Goal: Transaction & Acquisition: Book appointment/travel/reservation

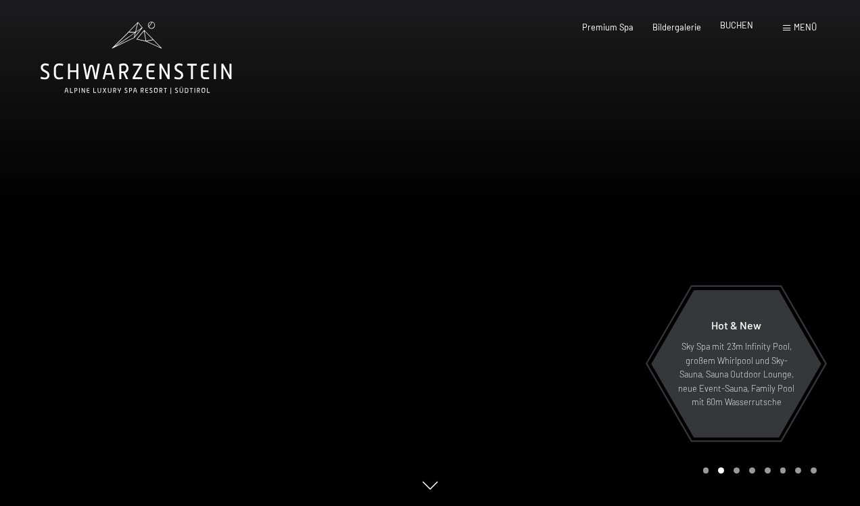
click at [736, 28] on span "BUCHEN" at bounding box center [736, 25] width 33 height 11
click at [737, 28] on span "BUCHEN" at bounding box center [736, 25] width 33 height 11
click at [743, 28] on span "BUCHEN" at bounding box center [736, 25] width 33 height 11
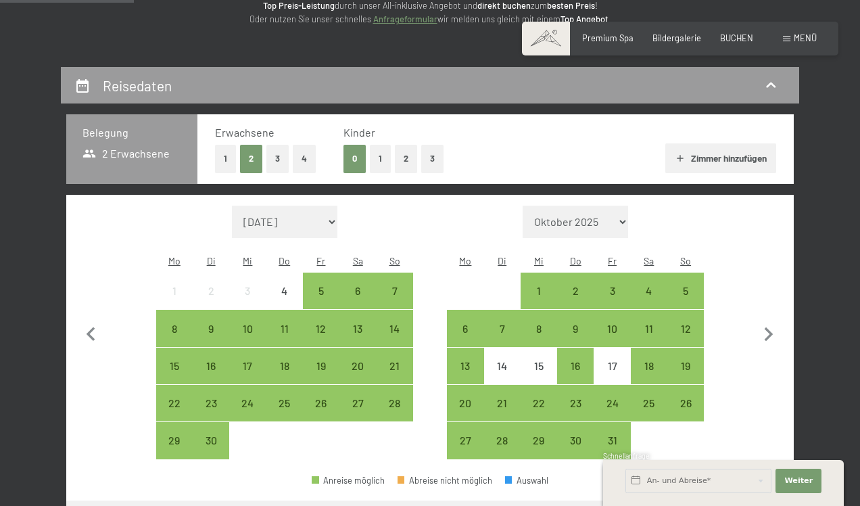
click at [434, 158] on button "3" at bounding box center [432, 159] width 22 height 28
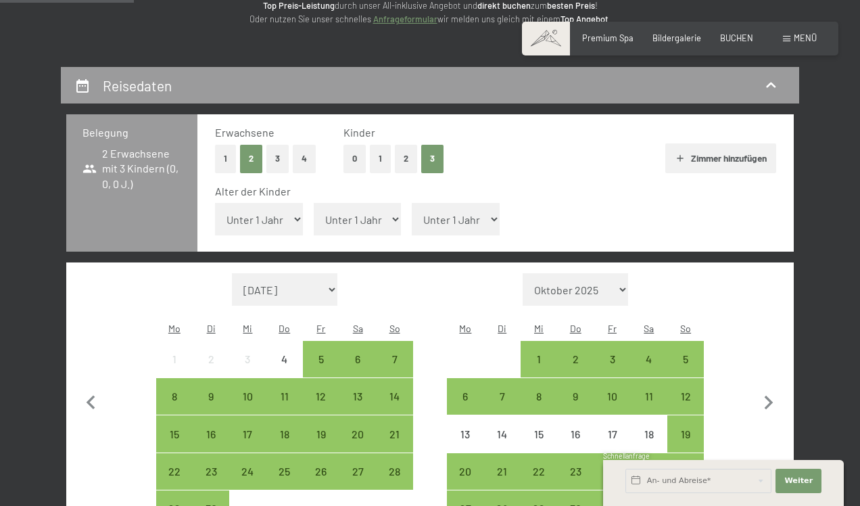
select select "7"
select select "9"
select select "12"
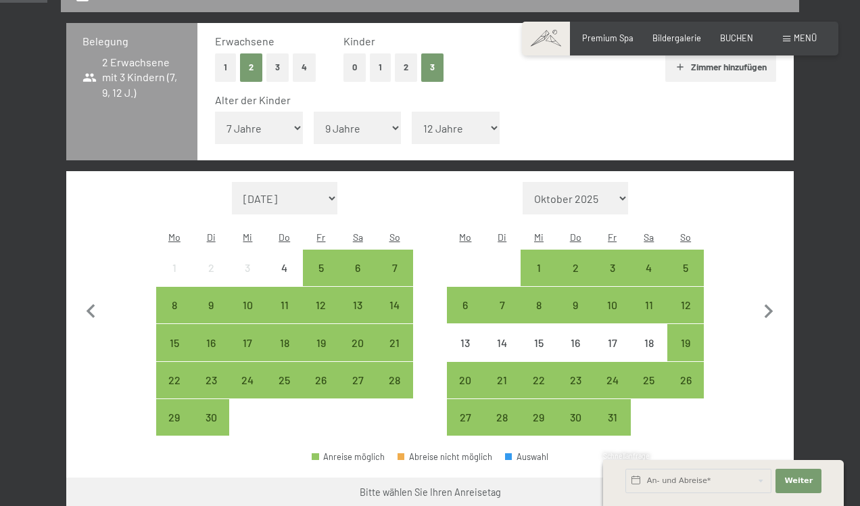
scroll to position [287, 0]
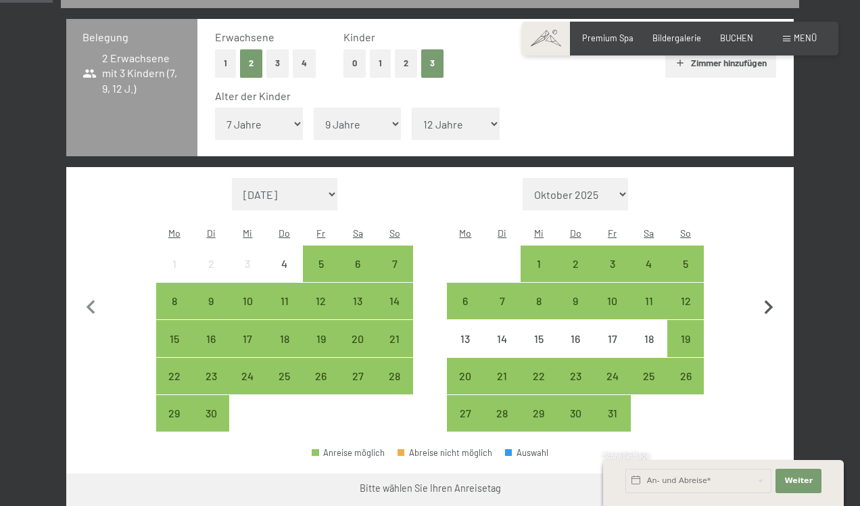
click at [768, 294] on icon "button" at bounding box center [769, 308] width 28 height 28
select select "[DATE]"
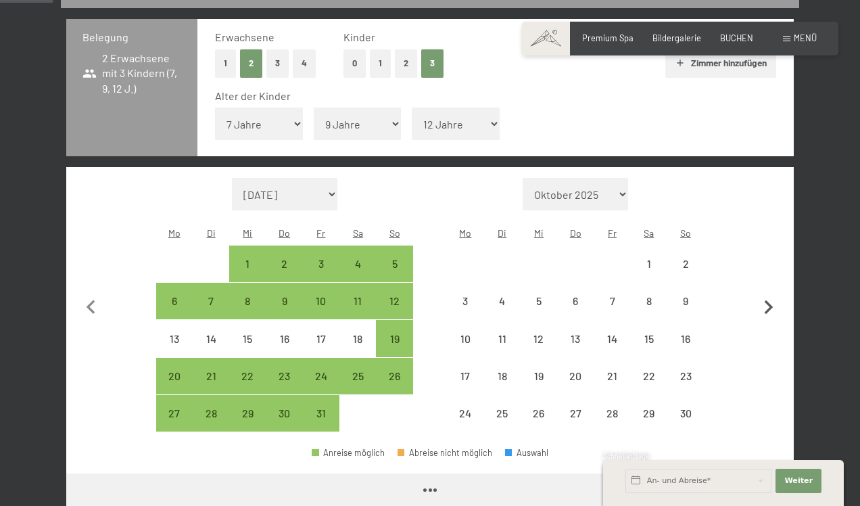
select select "[DATE]"
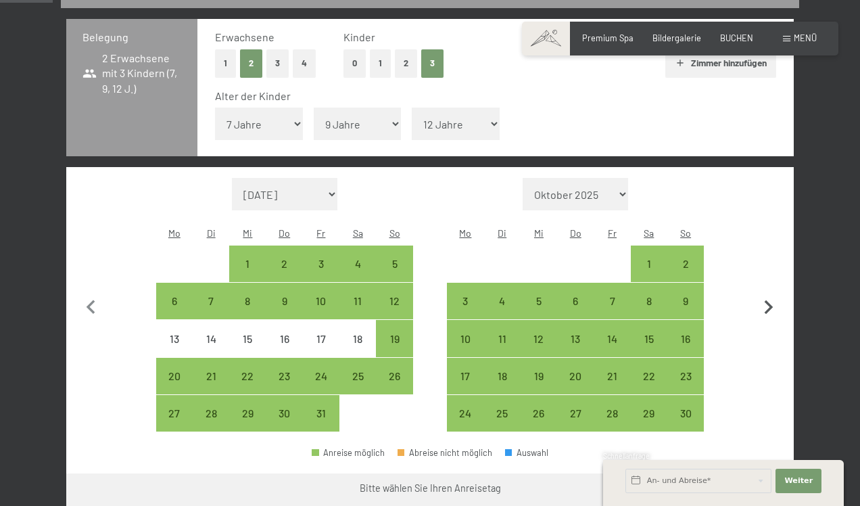
click at [770, 300] on icon "button" at bounding box center [769, 307] width 9 height 14
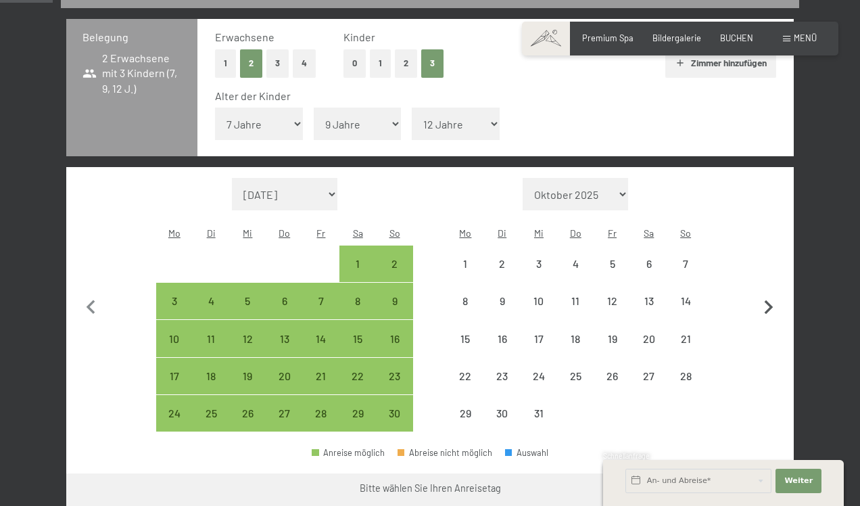
select select "[DATE]"
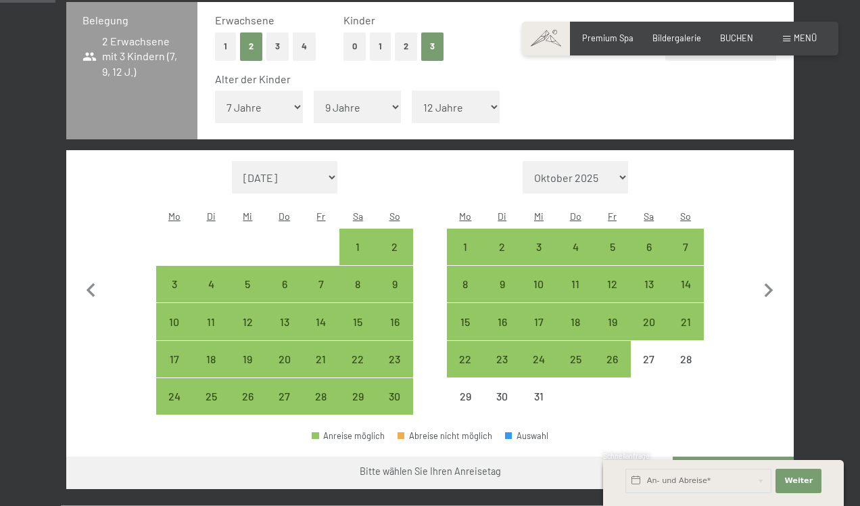
scroll to position [300, 0]
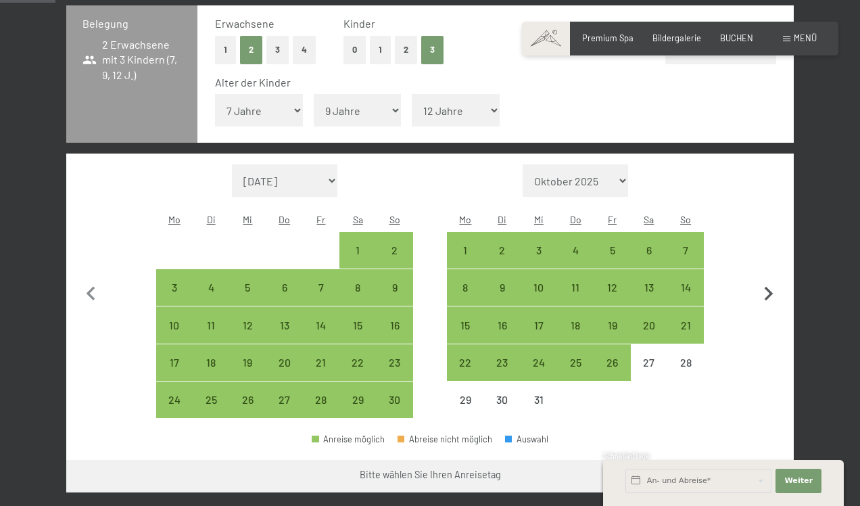
click at [772, 280] on icon "button" at bounding box center [769, 294] width 28 height 28
select select "[DATE]"
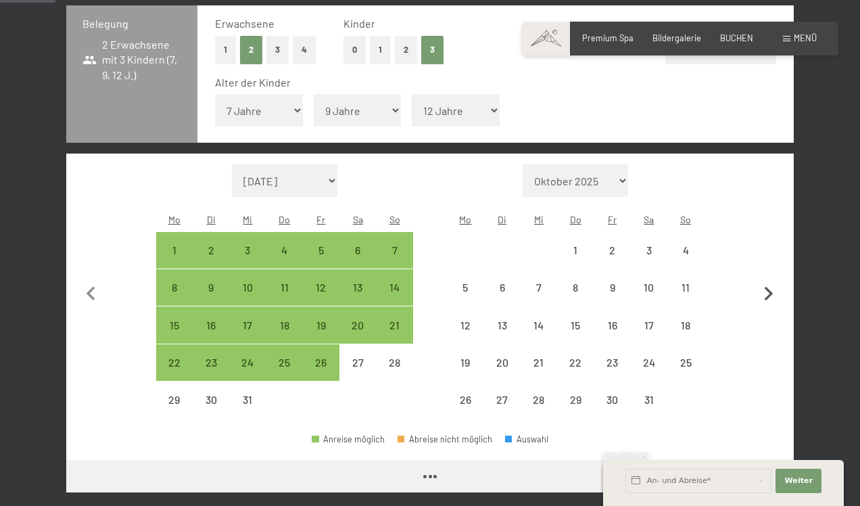
select select "[DATE]"
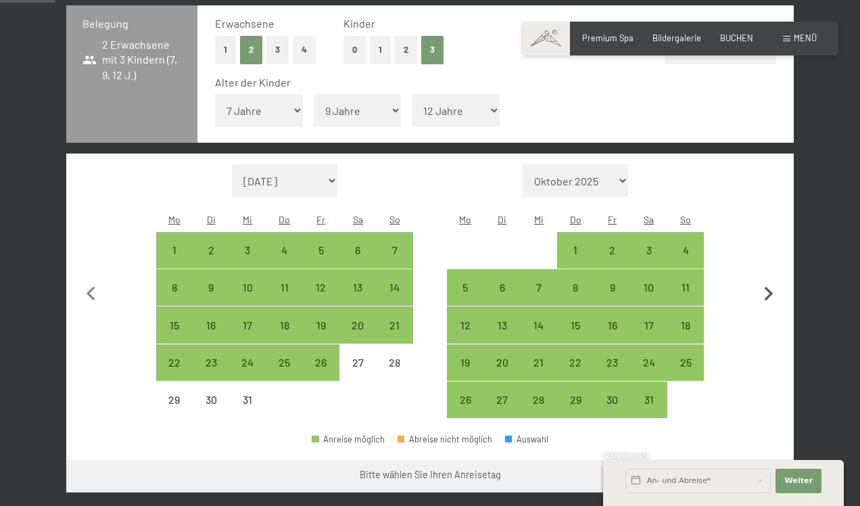
click at [768, 280] on icon "button" at bounding box center [769, 294] width 28 height 28
select select "[DATE]"
select select "2026-02-01"
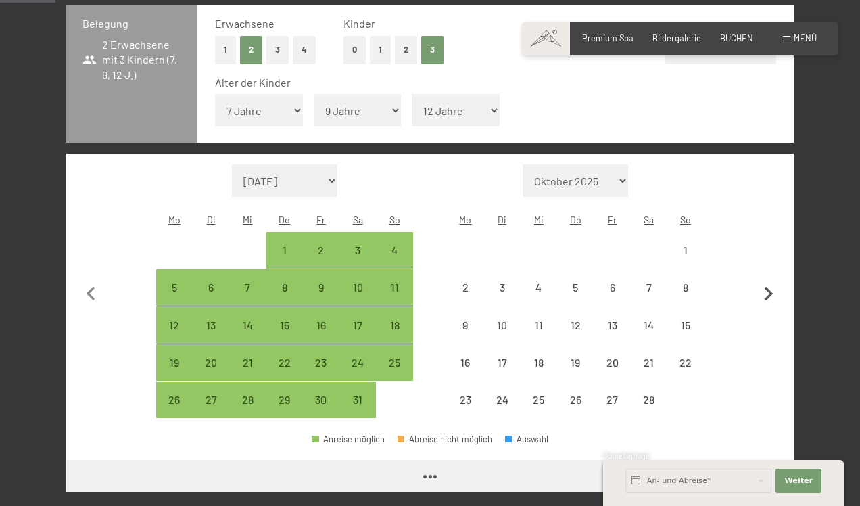
select select "[DATE]"
select select "2026-02-01"
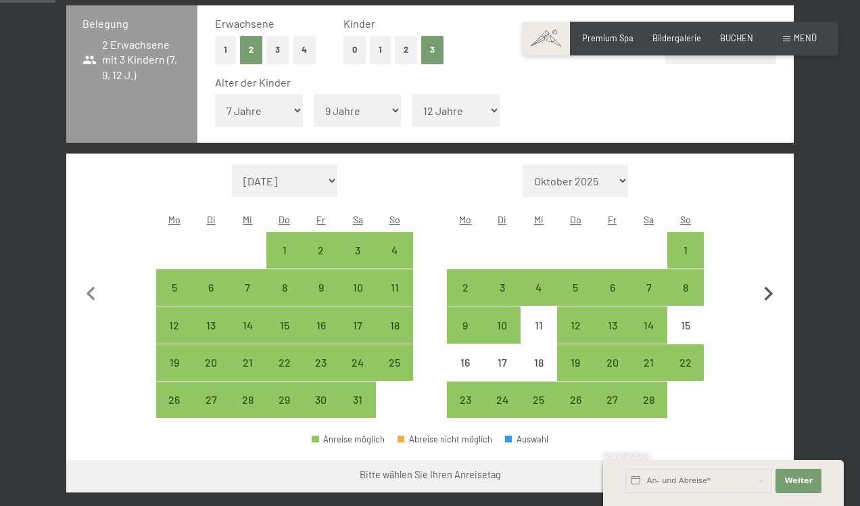
scroll to position [304, 0]
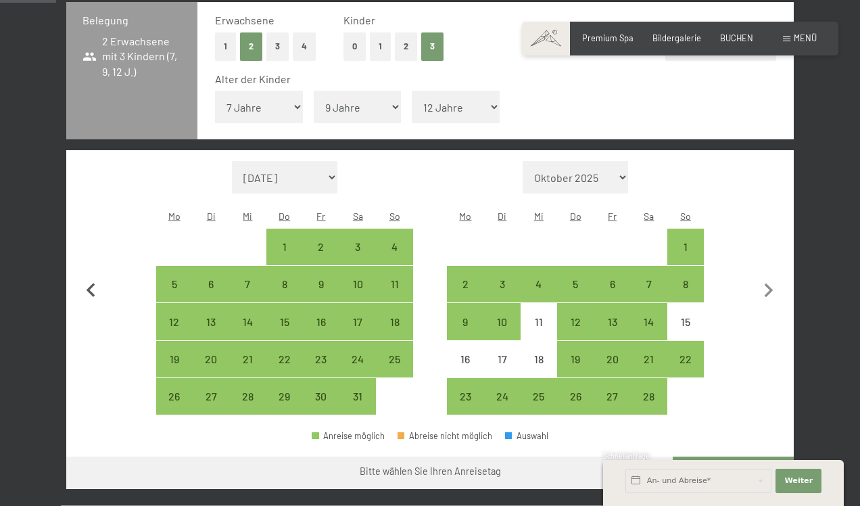
click at [91, 283] on icon "button" at bounding box center [91, 290] width 9 height 14
select select "[DATE]"
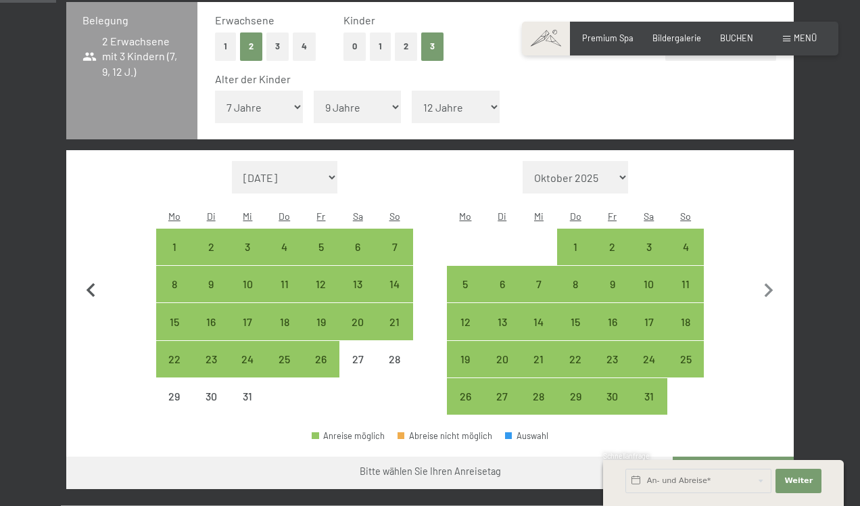
click at [93, 277] on icon "button" at bounding box center [91, 291] width 28 height 28
select select "[DATE]"
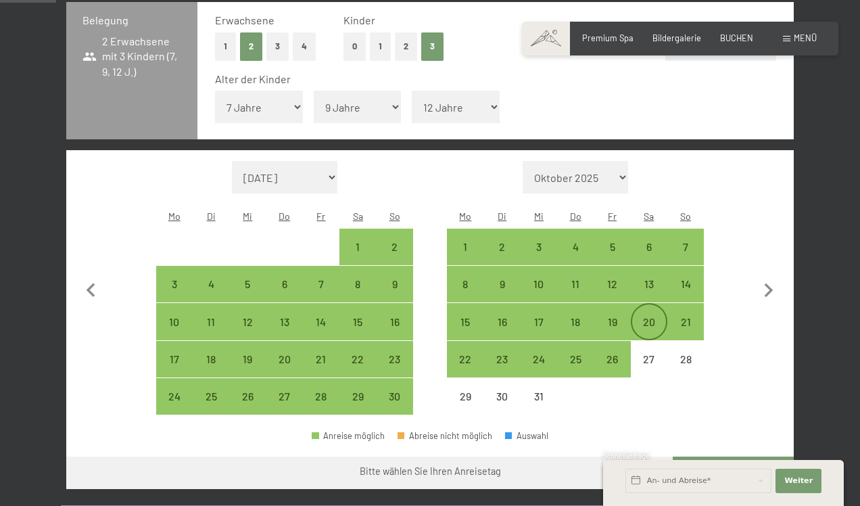
click at [649, 317] on div "20" at bounding box center [649, 334] width 34 height 34
select select "[DATE]"
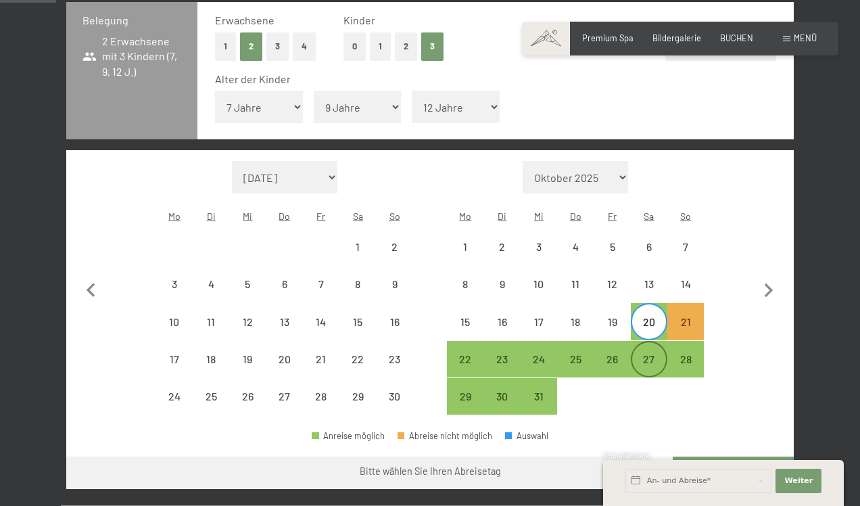
click at [649, 354] on div "27" at bounding box center [649, 371] width 34 height 34
select select "[DATE]"
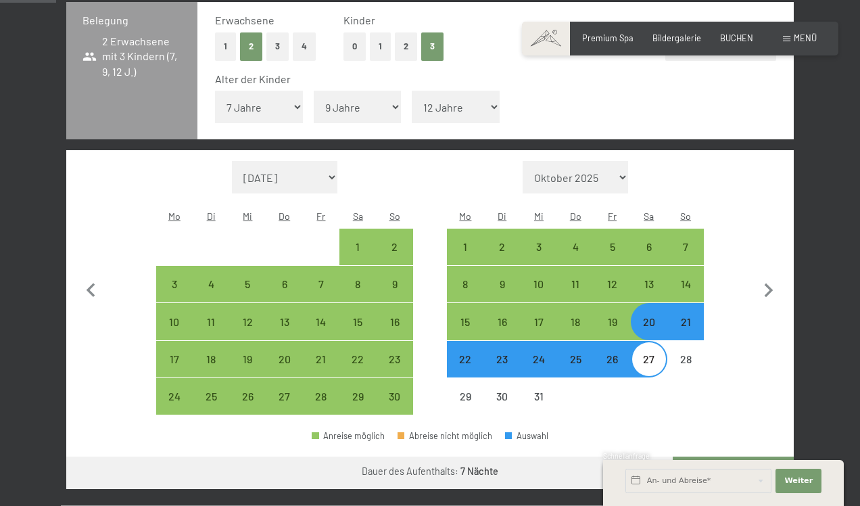
click at [740, 457] on button "Weiter zu „Zimmer“" at bounding box center [733, 473] width 121 height 32
select select "[DATE]"
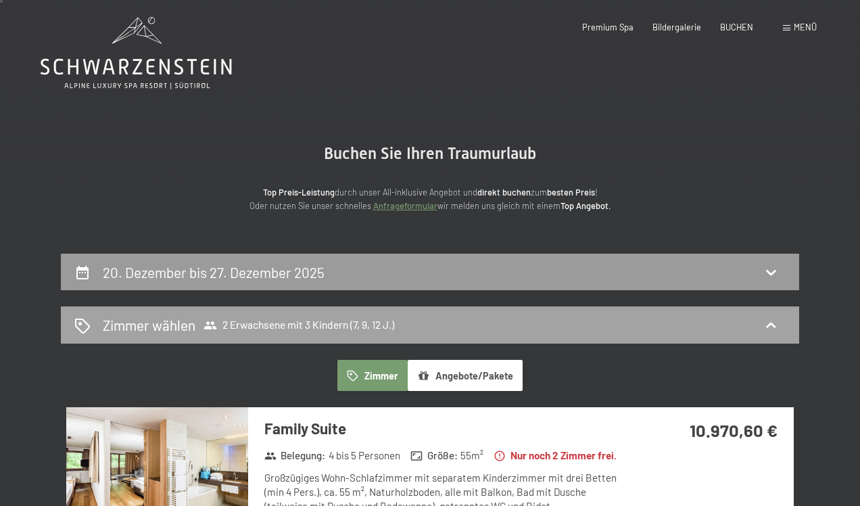
scroll to position [5, 1]
click at [774, 321] on icon at bounding box center [771, 325] width 16 height 16
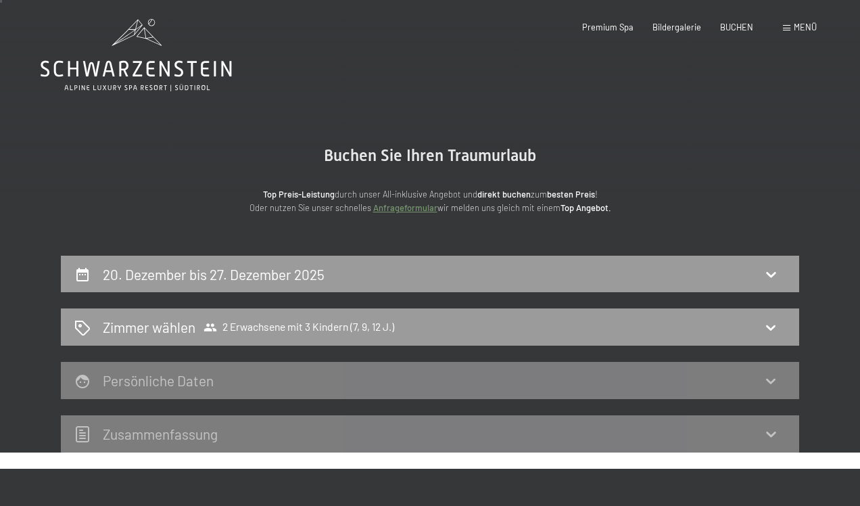
scroll to position [3, 0]
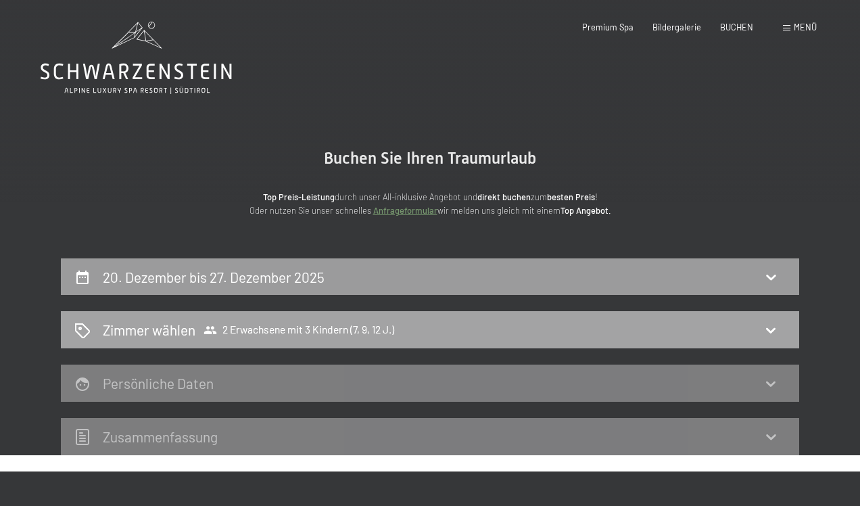
click at [295, 329] on span "2 Erwachsene mit 3 Kindern (7, 9, 12 J.)" at bounding box center [299, 330] width 191 height 14
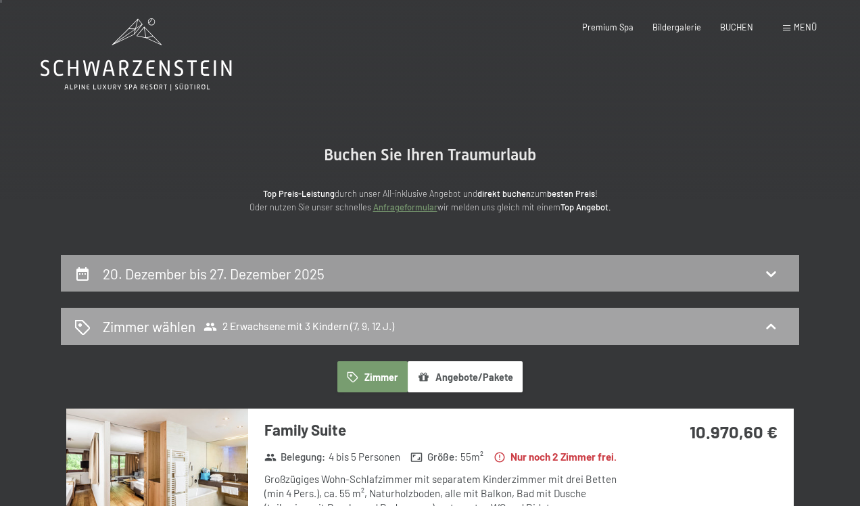
scroll to position [3, 0]
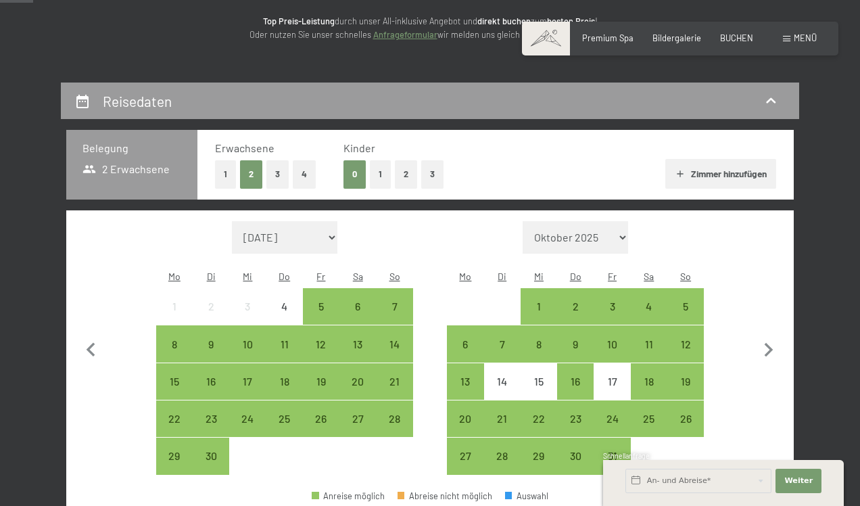
scroll to position [177, 0]
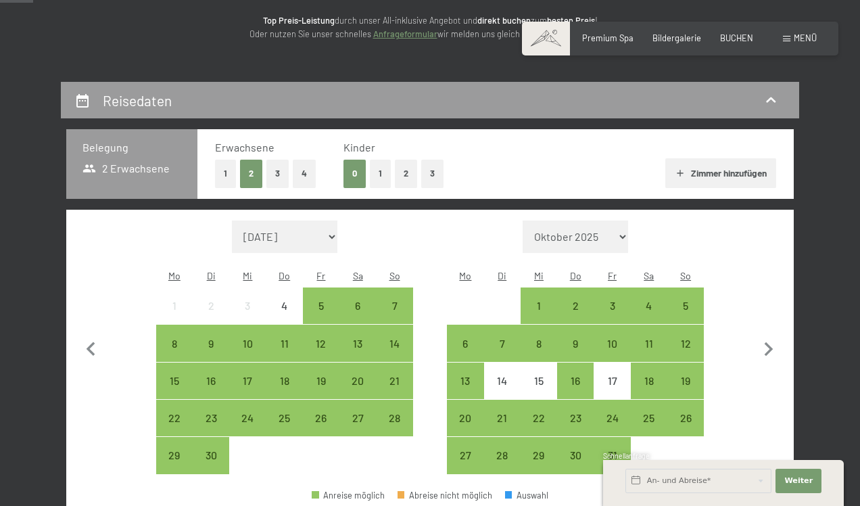
click at [409, 174] on button "2" at bounding box center [406, 174] width 22 height 28
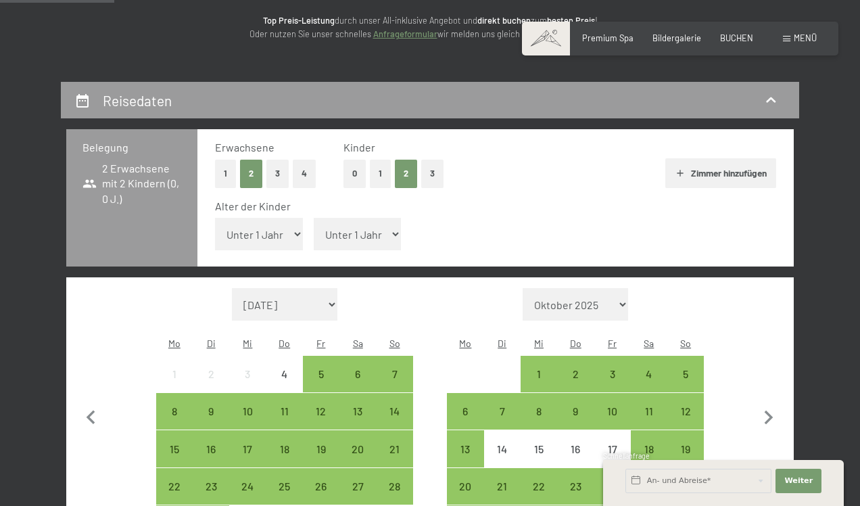
select select "7"
select select "9"
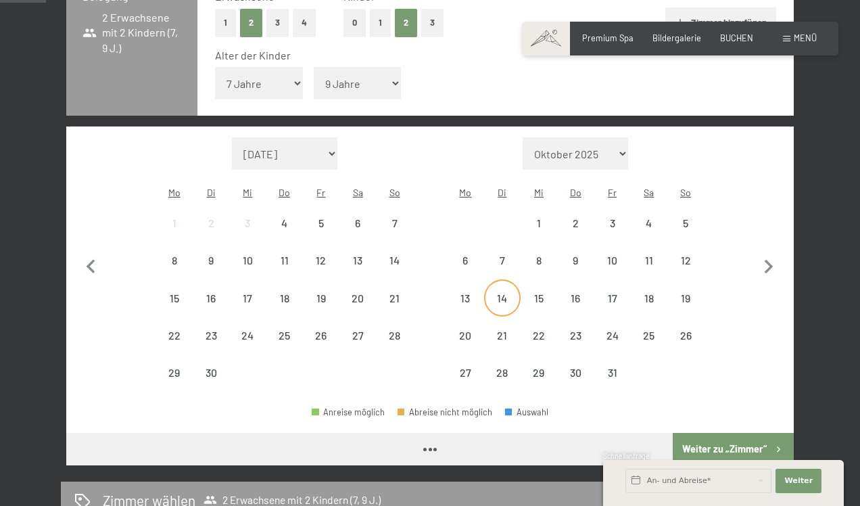
scroll to position [333, 0]
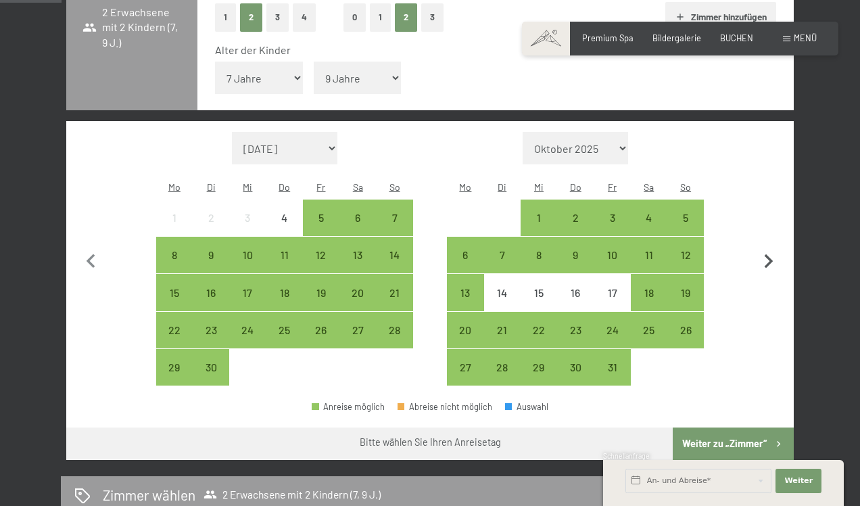
click at [767, 248] on icon "button" at bounding box center [769, 262] width 28 height 28
select select "[DATE]"
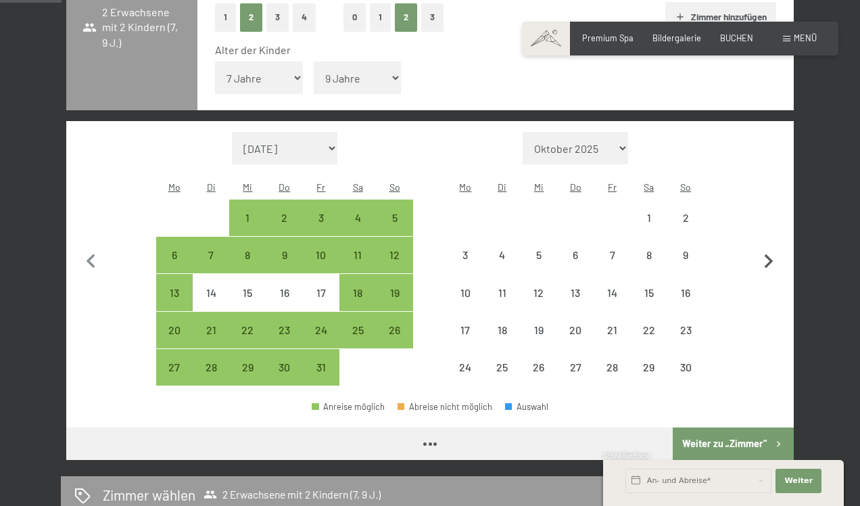
click at [767, 248] on icon "button" at bounding box center [769, 262] width 28 height 28
select select "[DATE]"
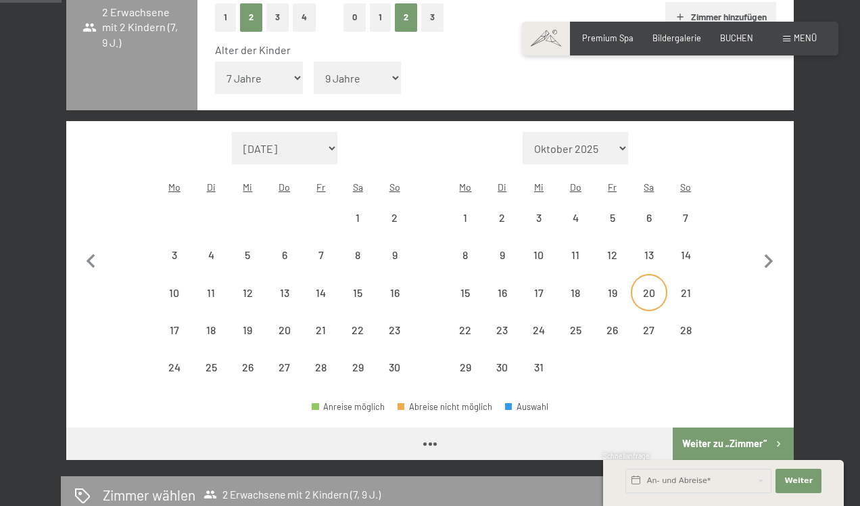
select select "[DATE]"
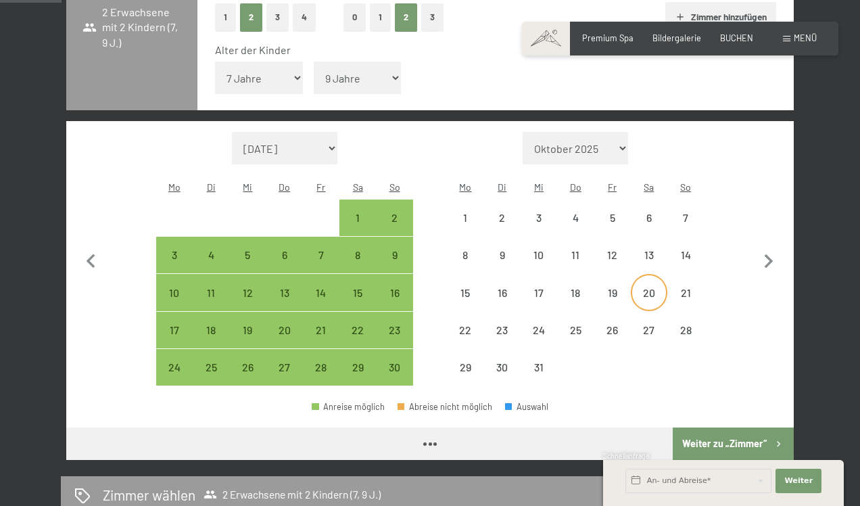
select select "[DATE]"
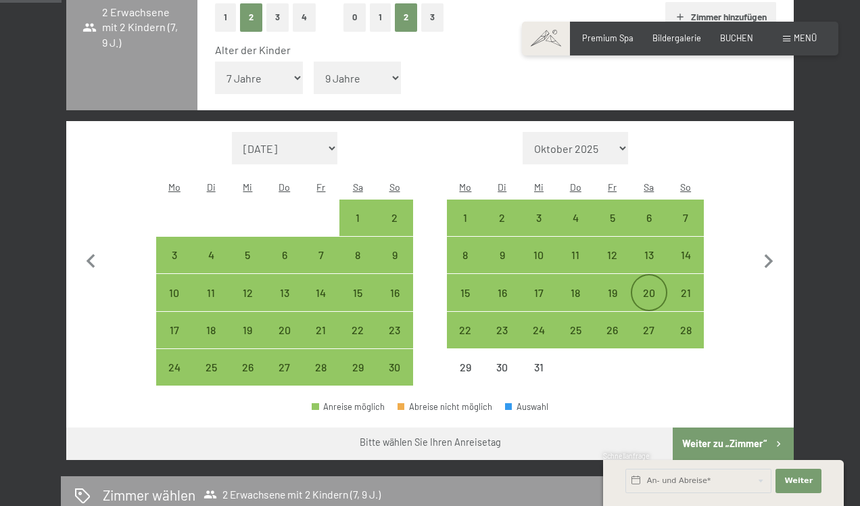
click at [652, 287] on div "20" at bounding box center [649, 304] width 34 height 34
select select "2025-11-01"
select select "2025-12-01"
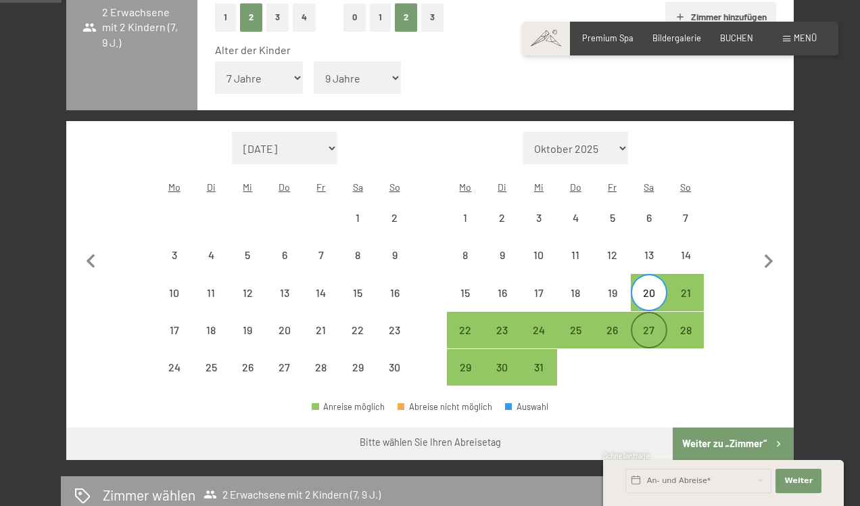
click at [648, 325] on div "27" at bounding box center [649, 342] width 34 height 34
select select "2025-11-01"
select select "2025-12-01"
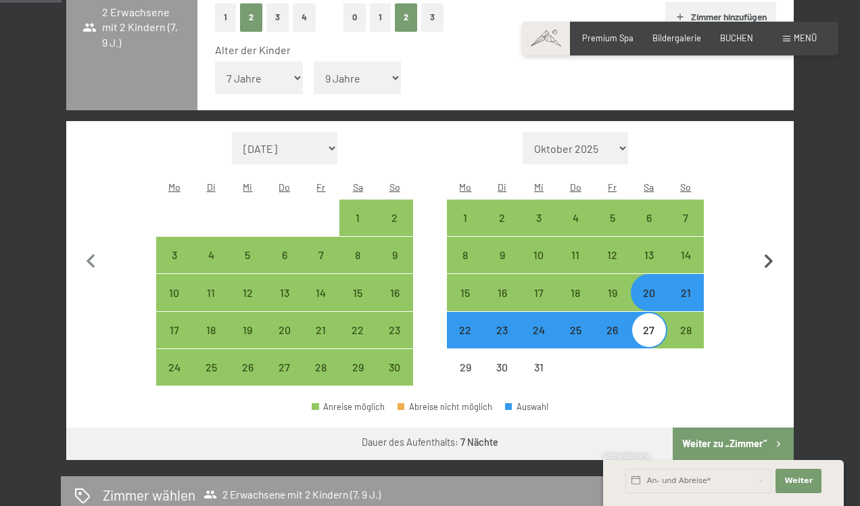
scroll to position [326, 0]
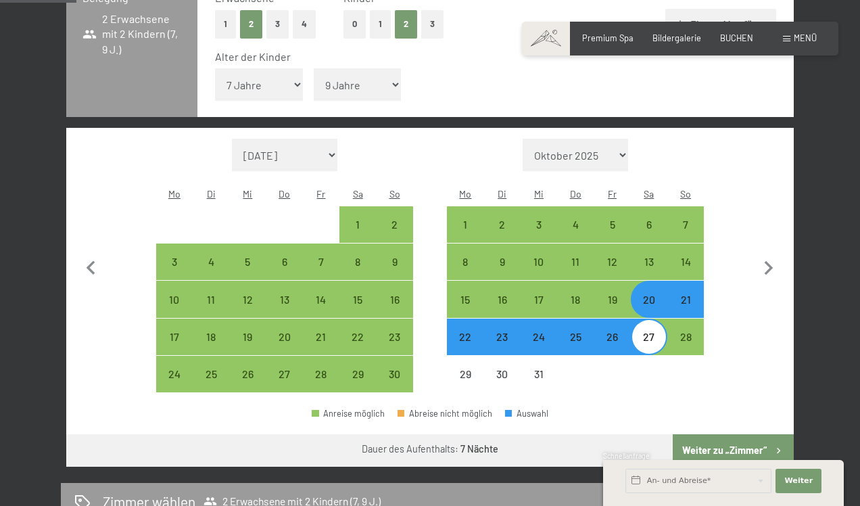
click at [741, 434] on button "Weiter zu „Zimmer“" at bounding box center [733, 450] width 121 height 32
select select "2025-11-01"
select select "2025-12-01"
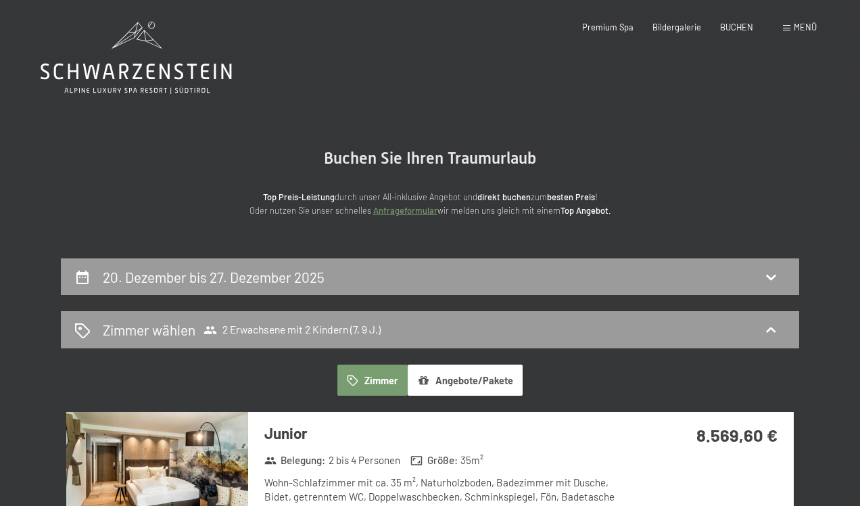
scroll to position [0, 0]
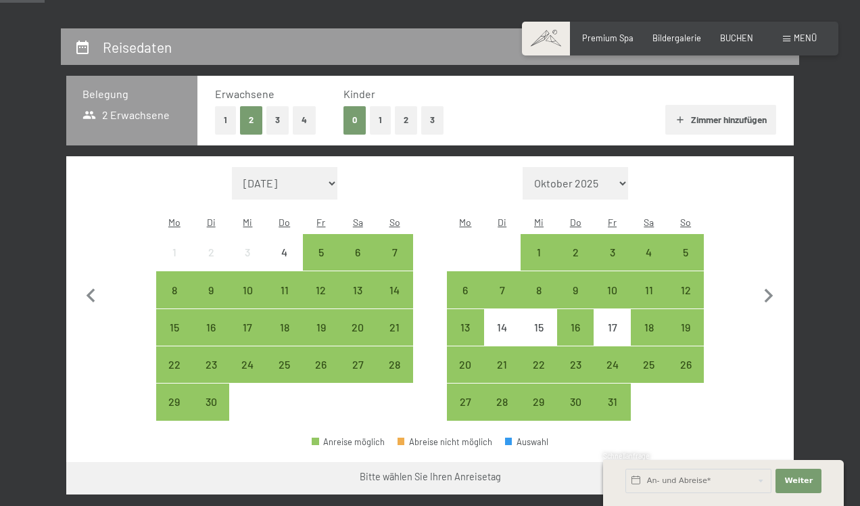
scroll to position [237, 0]
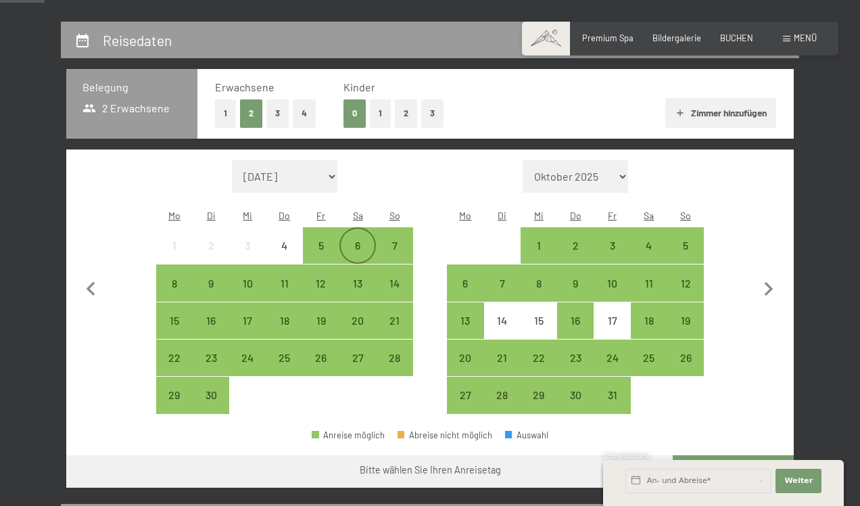
click at [363, 240] on div "6" at bounding box center [358, 257] width 34 height 34
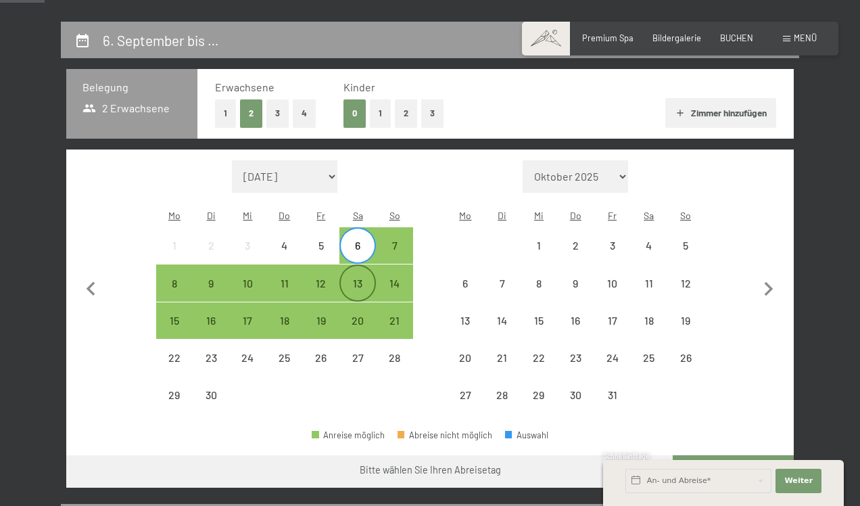
click at [358, 278] on div "13" at bounding box center [358, 295] width 34 height 34
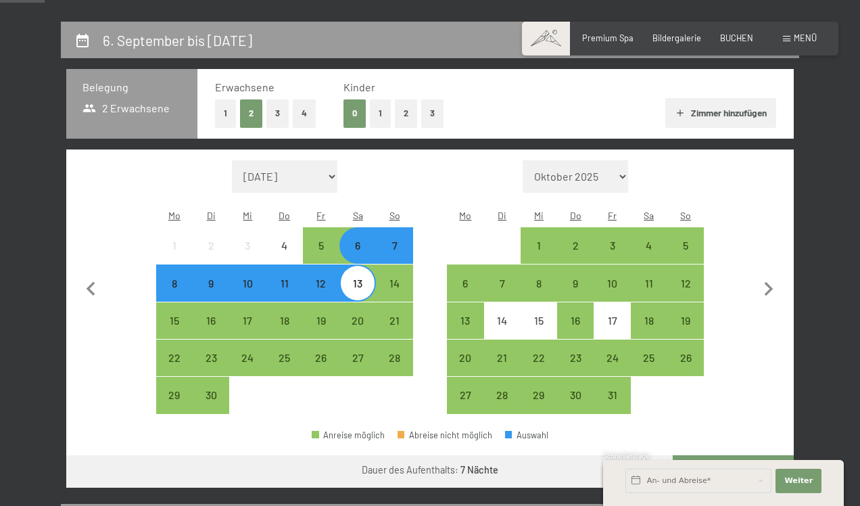
click at [409, 114] on button "2" at bounding box center [406, 113] width 22 height 28
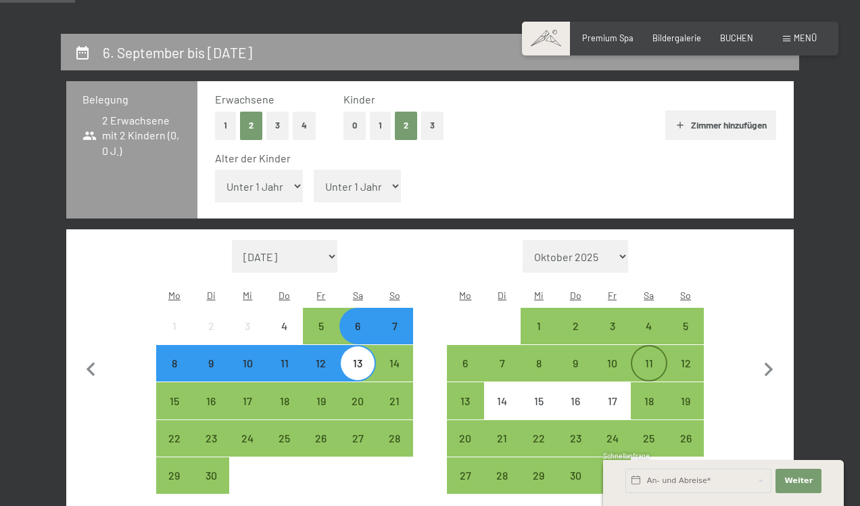
scroll to position [224, 0]
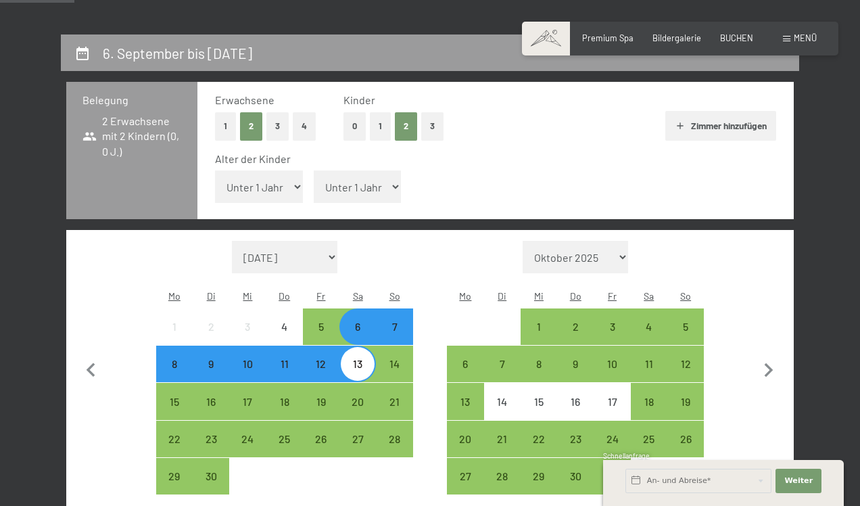
select select "9"
select select "7"
click at [801, 482] on span "Weiter" at bounding box center [799, 481] width 28 height 11
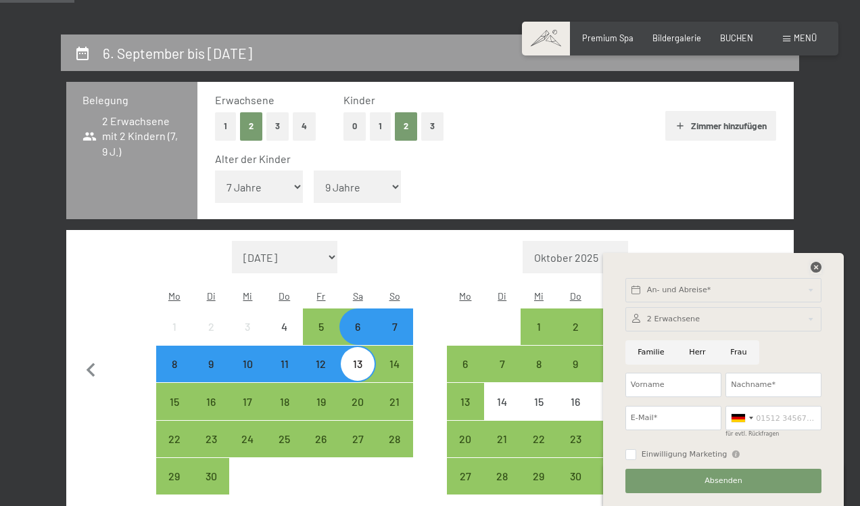
click at [816, 267] on icon at bounding box center [816, 267] width 11 height 11
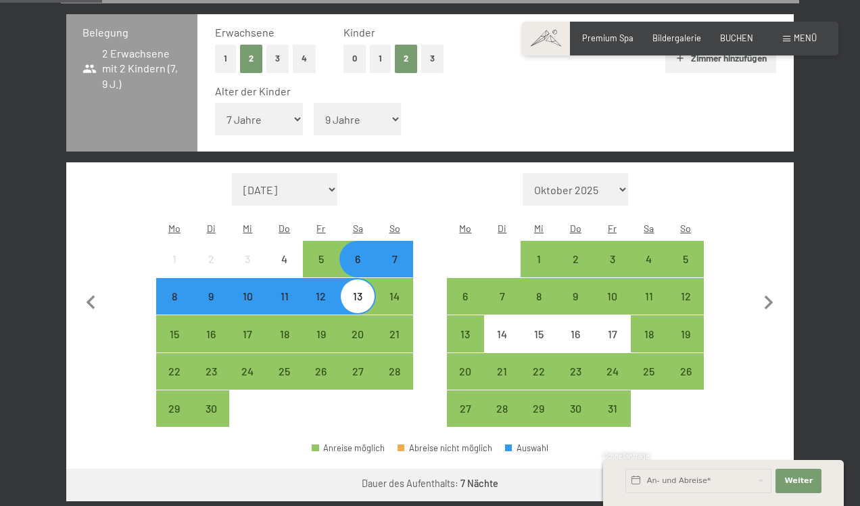
scroll to position [306, 0]
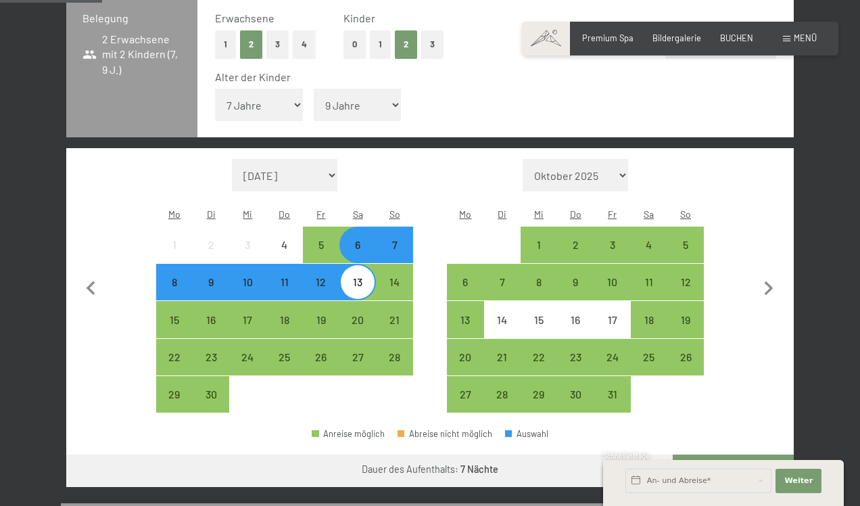
click at [735, 455] on button "Weiter zu „Zimmer“" at bounding box center [733, 471] width 121 height 32
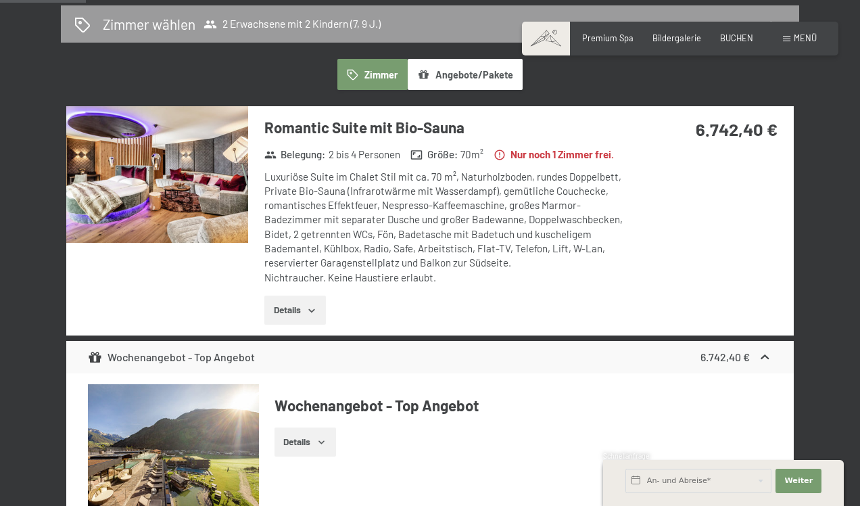
scroll to position [257, 0]
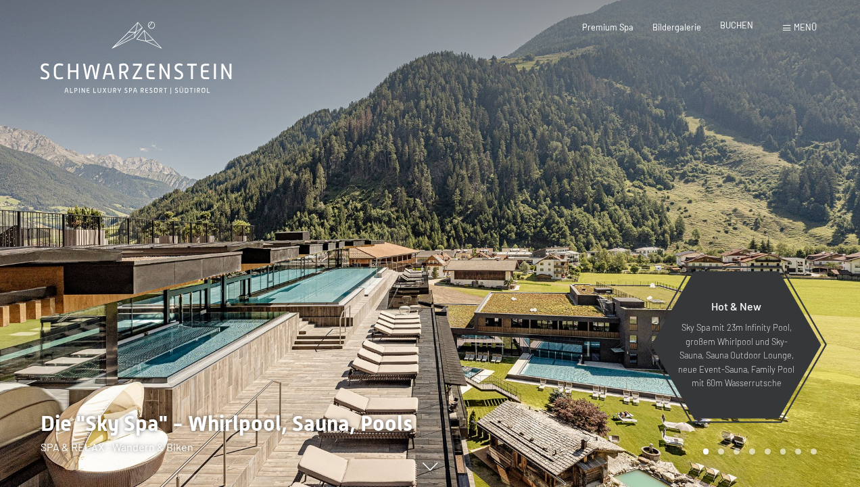
click at [735, 27] on span "BUCHEN" at bounding box center [736, 25] width 33 height 11
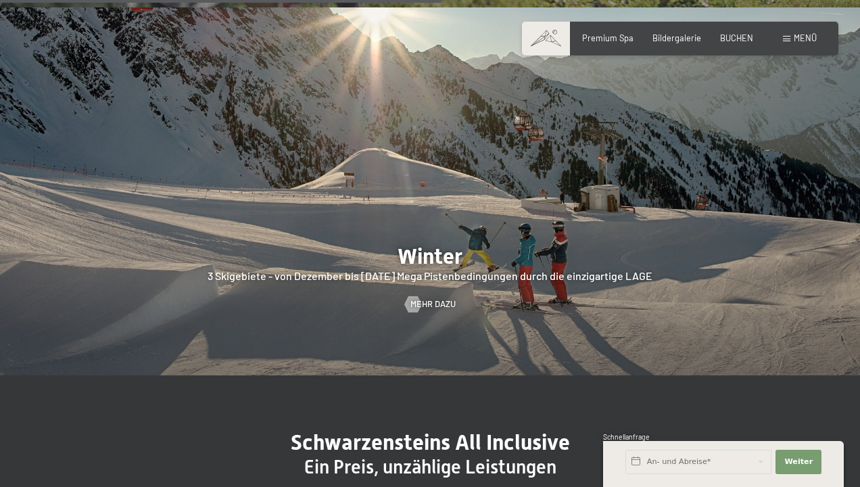
scroll to position [2573, 0]
click at [444, 298] on span "Mehr dazu" at bounding box center [446, 304] width 45 height 12
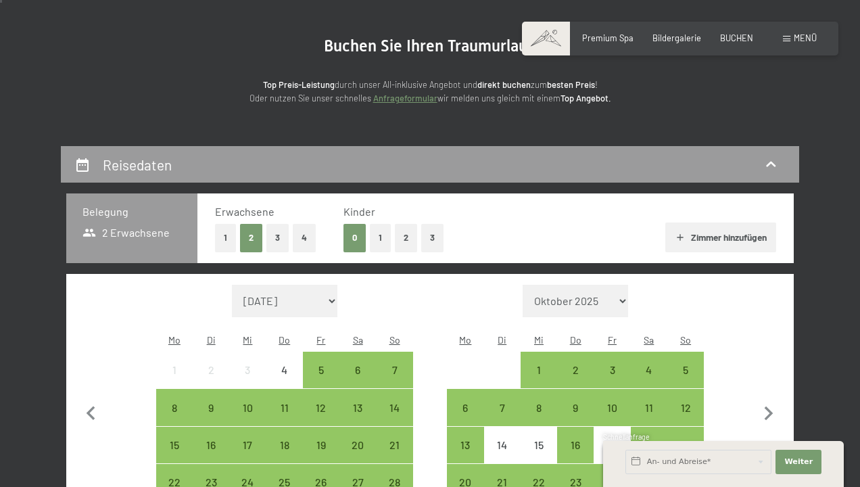
scroll to position [116, 0]
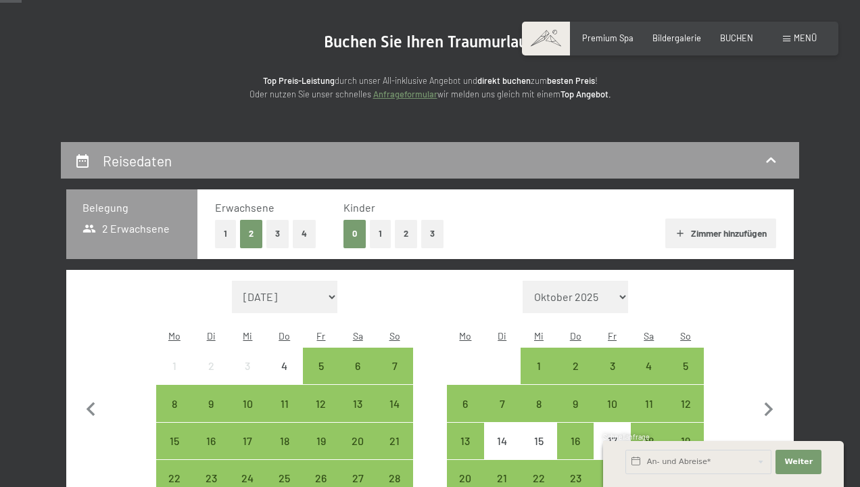
click at [381, 231] on button "1" at bounding box center [380, 234] width 21 height 28
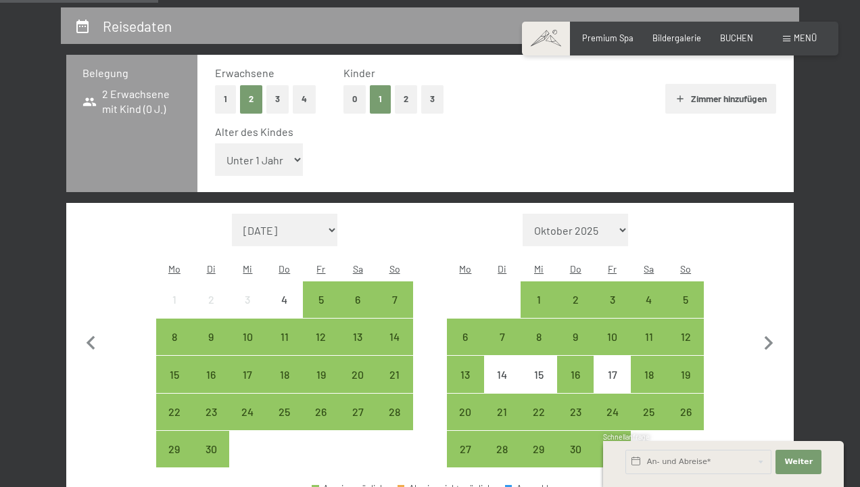
scroll to position [255, 0]
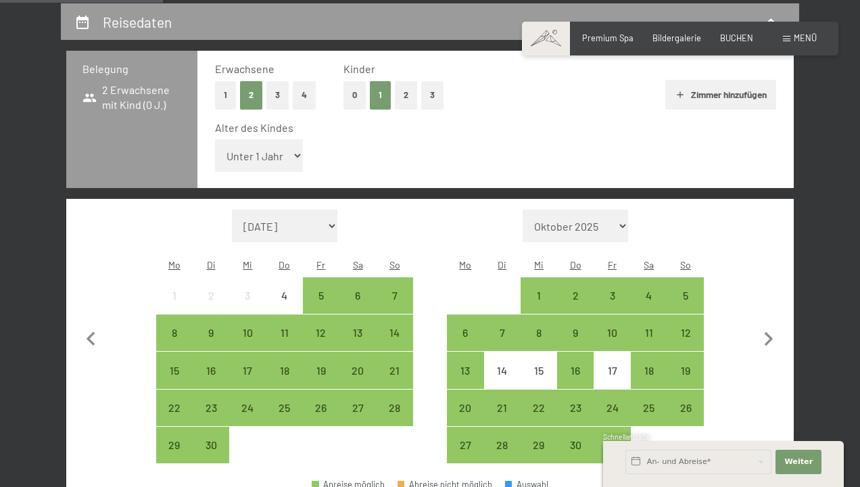
select select "7"
click at [174, 327] on div "8" at bounding box center [175, 344] width 34 height 34
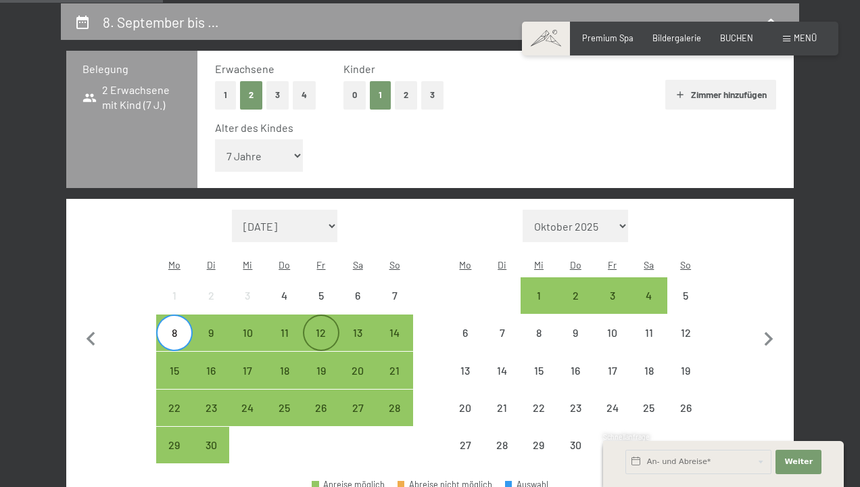
click at [325, 327] on div "12" at bounding box center [321, 344] width 34 height 34
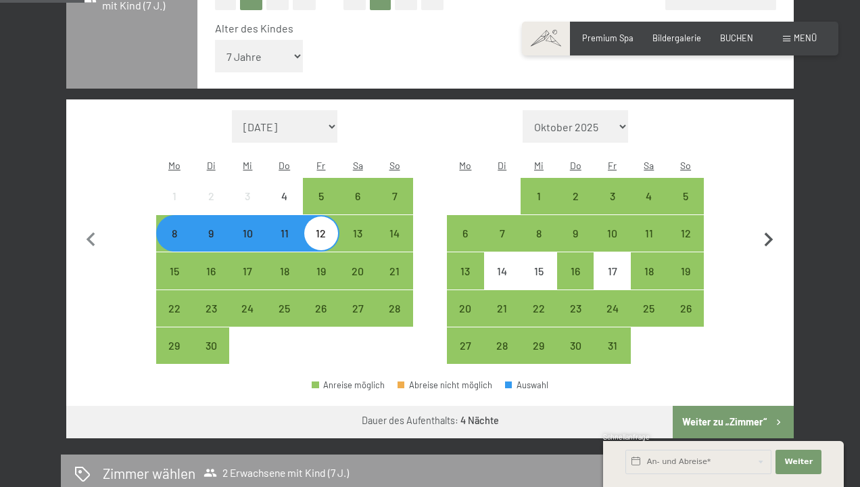
scroll to position [377, 0]
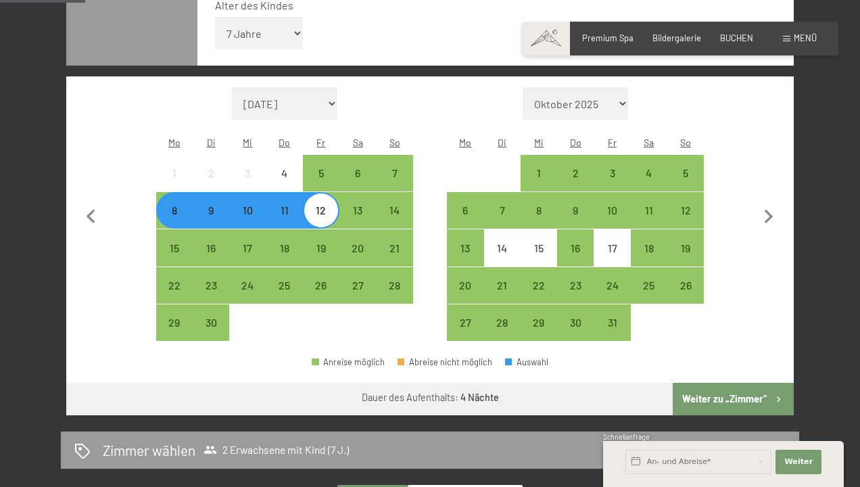
click at [754, 383] on button "Weiter zu „Zimmer“" at bounding box center [733, 399] width 121 height 32
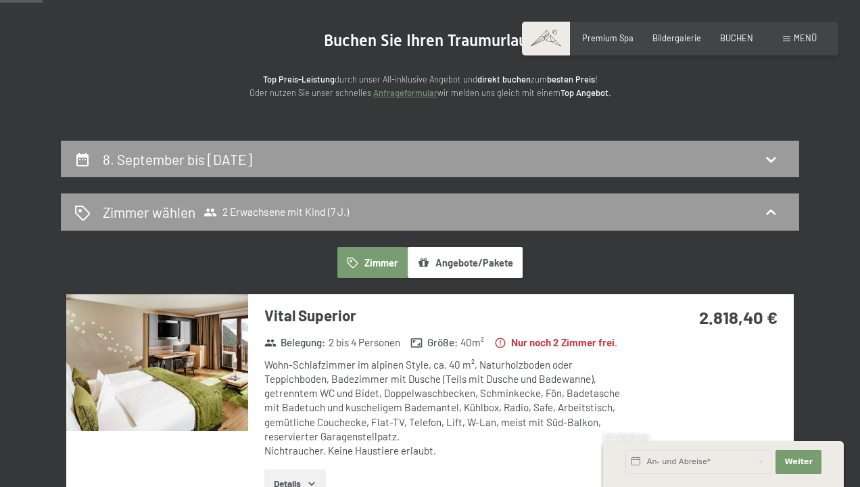
scroll to position [185, 0]
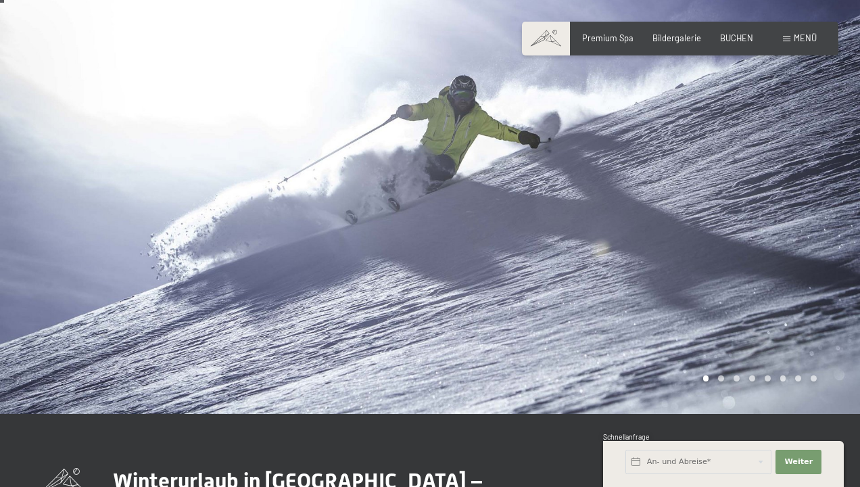
scroll to position [26, 0]
click at [739, 278] on div at bounding box center [645, 194] width 430 height 440
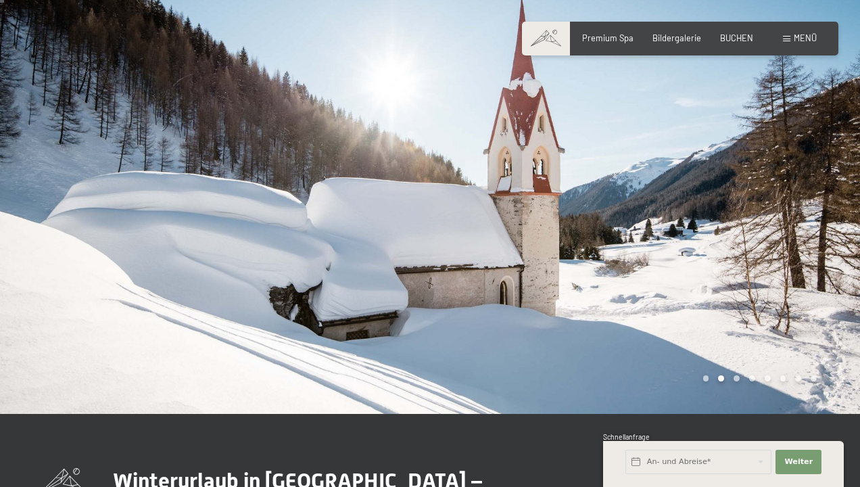
scroll to position [26, 1]
click at [739, 278] on div at bounding box center [645, 194] width 430 height 440
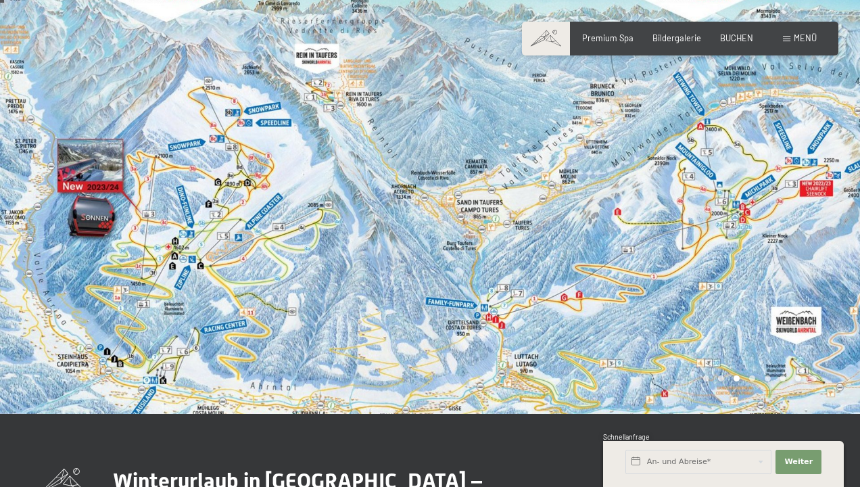
scroll to position [26, 0]
click at [652, 203] on div at bounding box center [645, 194] width 430 height 440
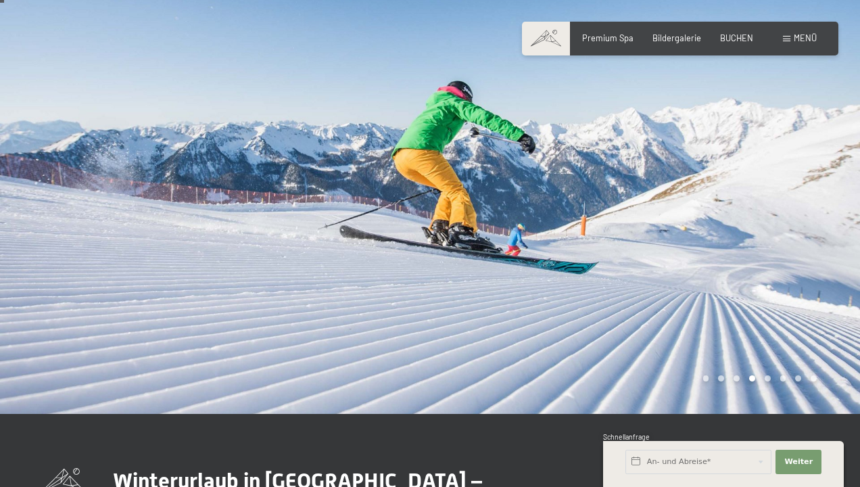
click at [652, 203] on div at bounding box center [645, 194] width 430 height 440
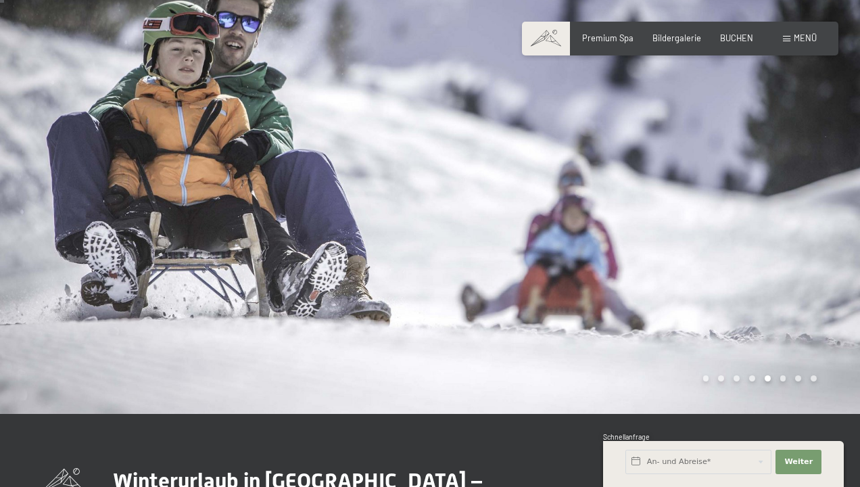
click at [652, 203] on div at bounding box center [645, 194] width 430 height 440
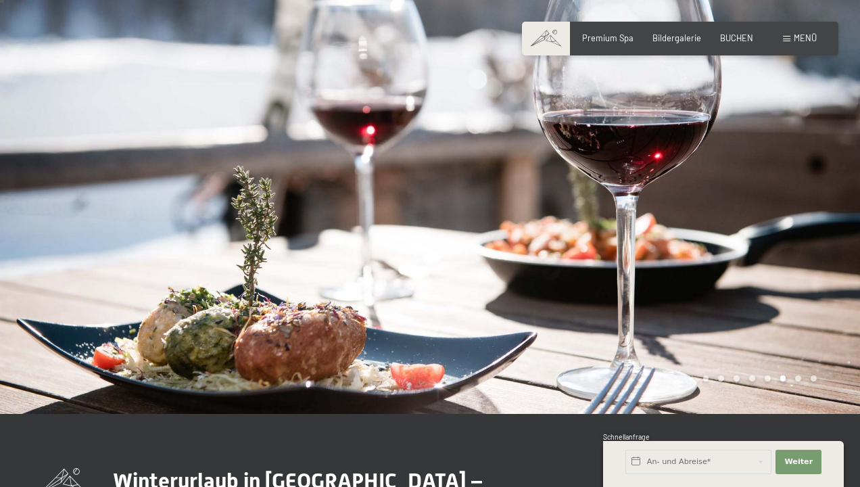
click at [652, 203] on div at bounding box center [645, 194] width 430 height 440
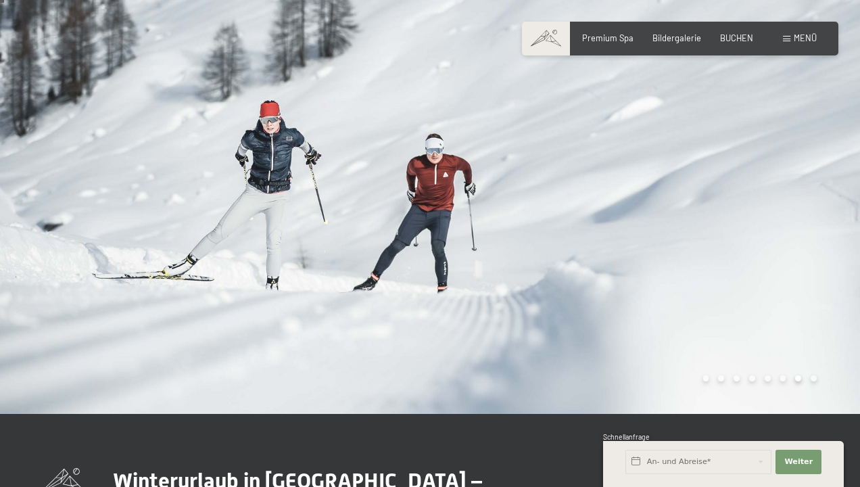
click at [652, 203] on div at bounding box center [645, 194] width 430 height 440
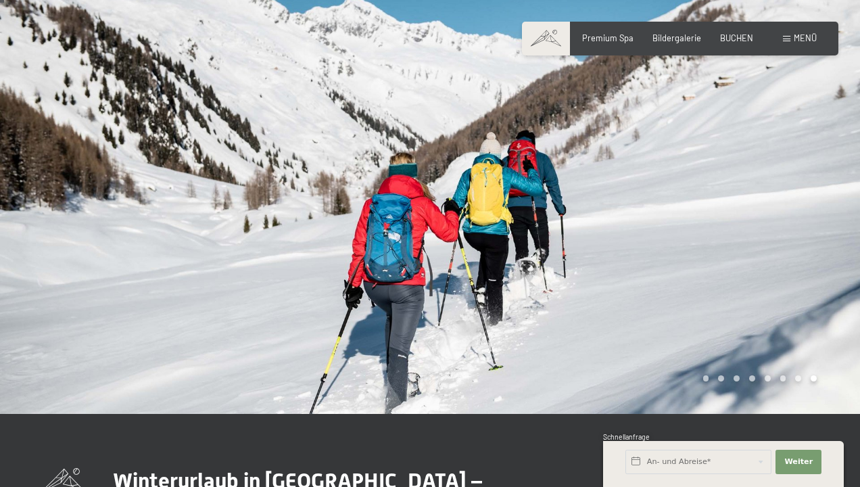
click at [652, 203] on div at bounding box center [645, 194] width 430 height 440
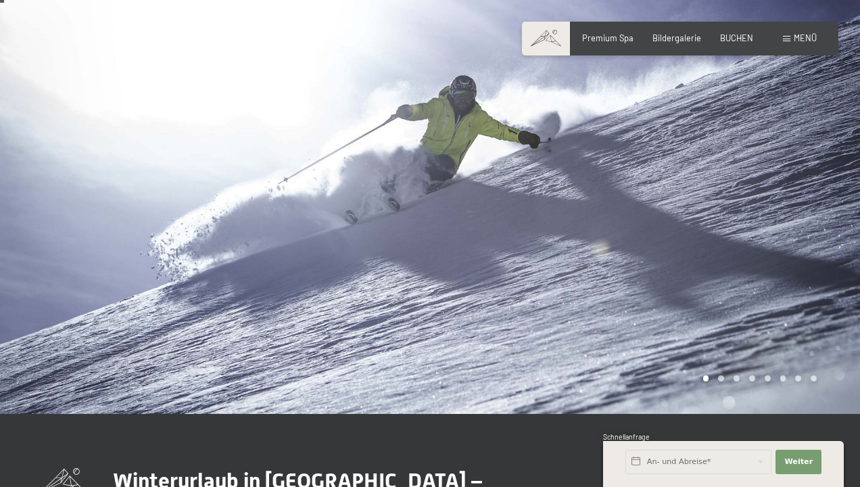
click at [652, 203] on div at bounding box center [645, 194] width 430 height 440
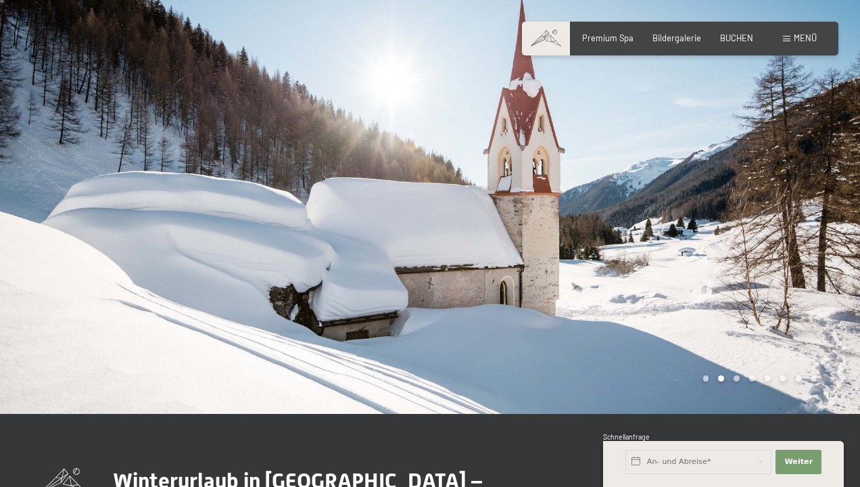
click at [652, 203] on div at bounding box center [645, 194] width 430 height 440
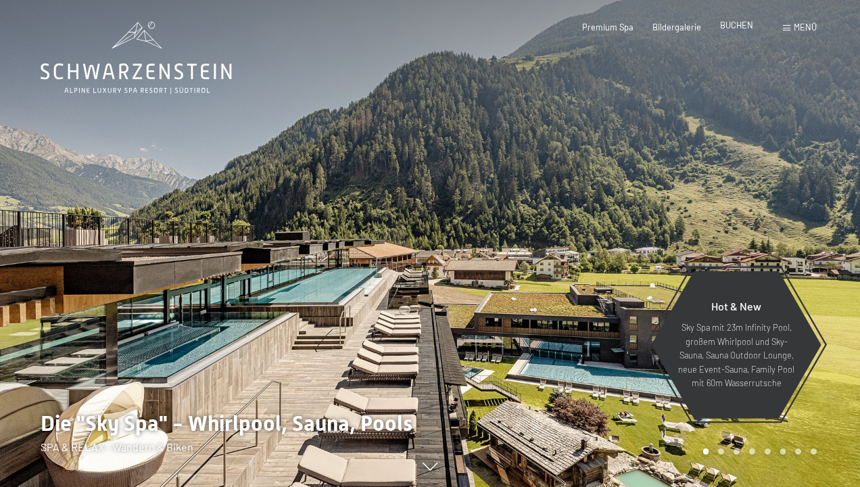
click at [737, 26] on span "BUCHEN" at bounding box center [736, 25] width 33 height 11
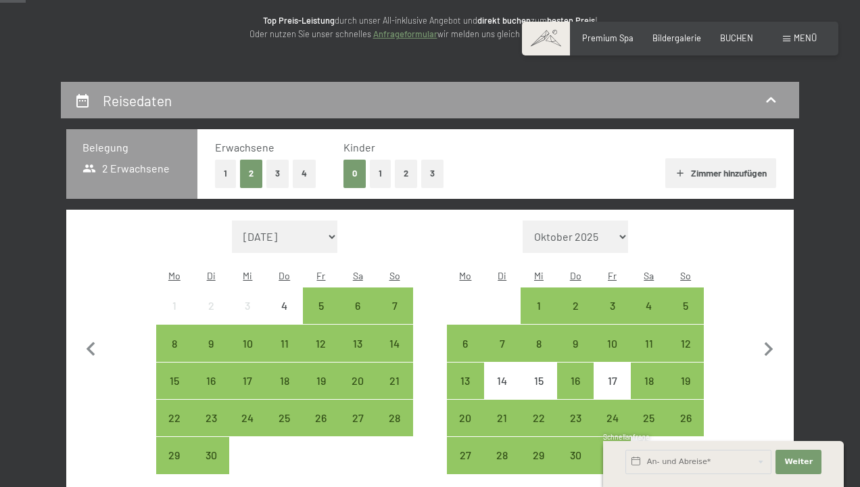
scroll to position [196, 0]
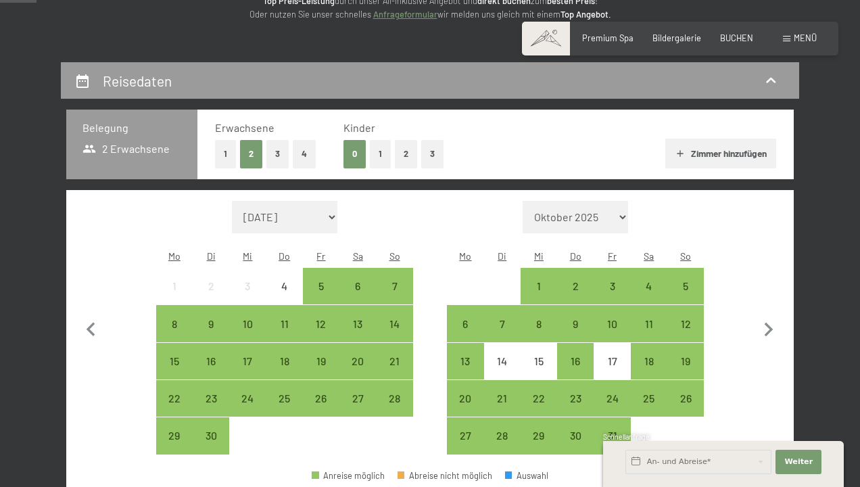
click at [425, 154] on button "3" at bounding box center [432, 154] width 22 height 28
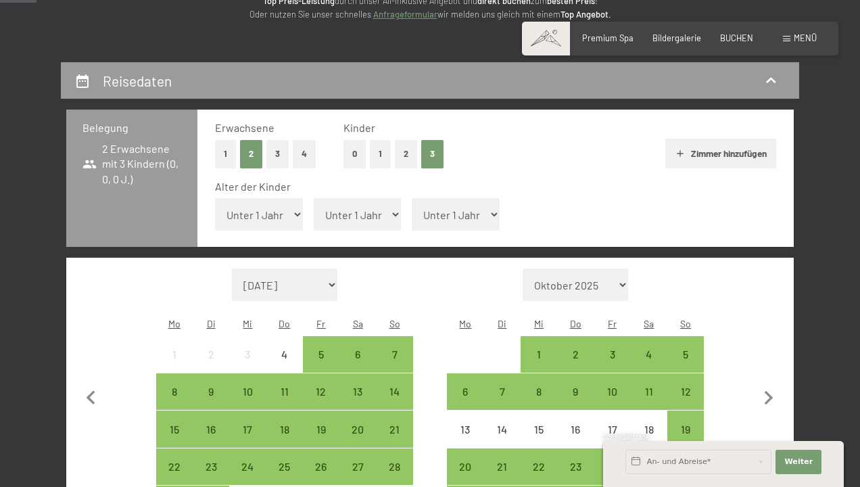
select select "7"
select select "9"
select select "12"
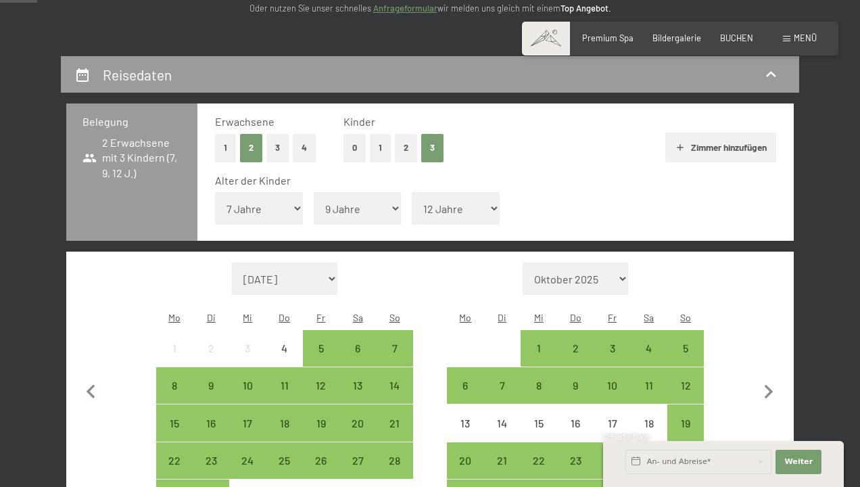
scroll to position [204, 0]
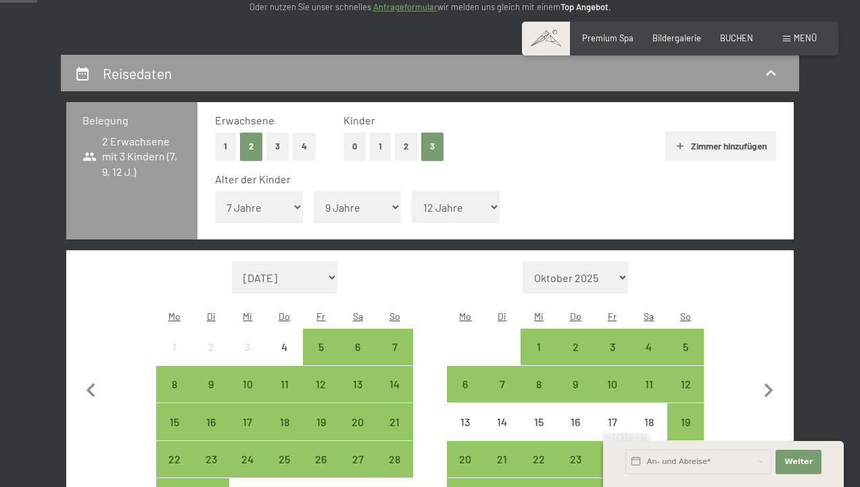
click at [703, 144] on button "Zimmer hinzufügen" at bounding box center [721, 146] width 110 height 30
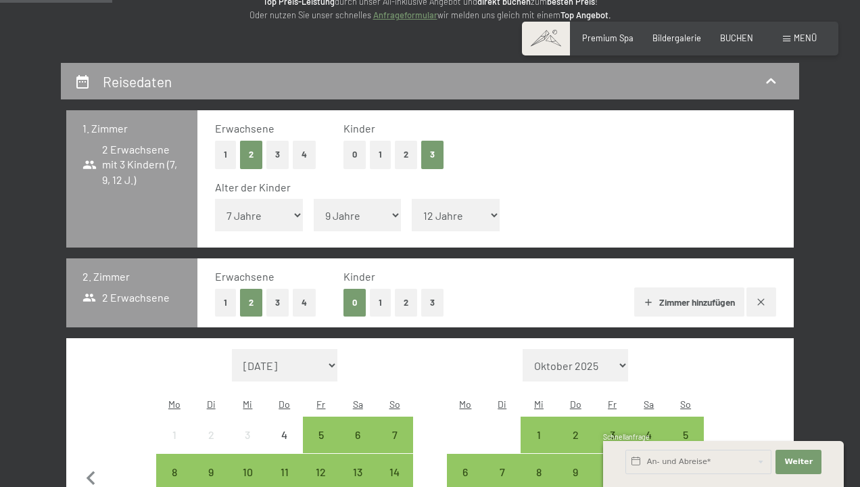
scroll to position [200, 0]
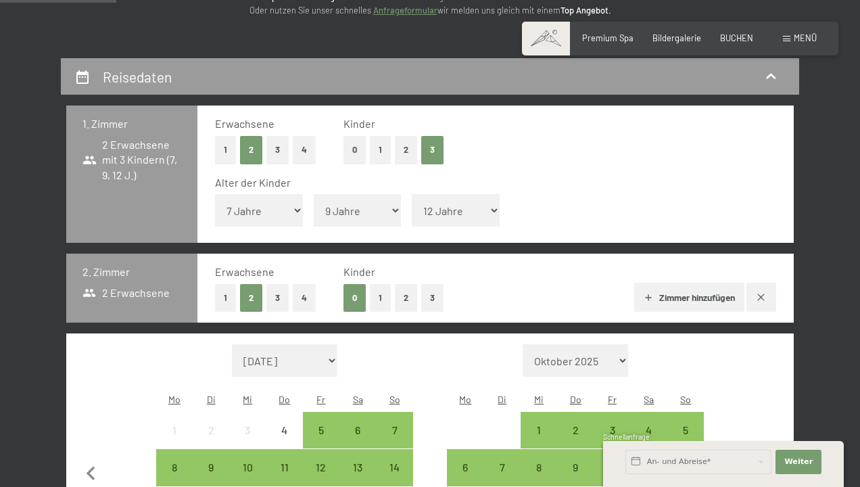
click at [764, 292] on icon "button" at bounding box center [761, 297] width 11 height 11
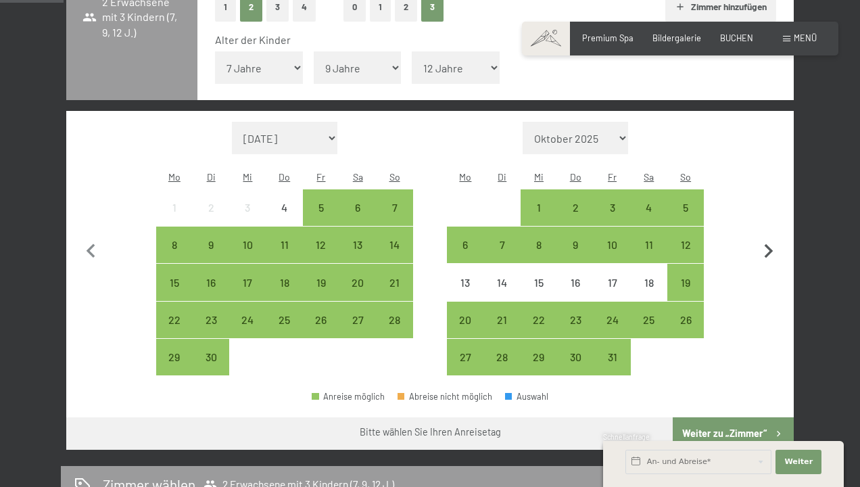
scroll to position [344, 1]
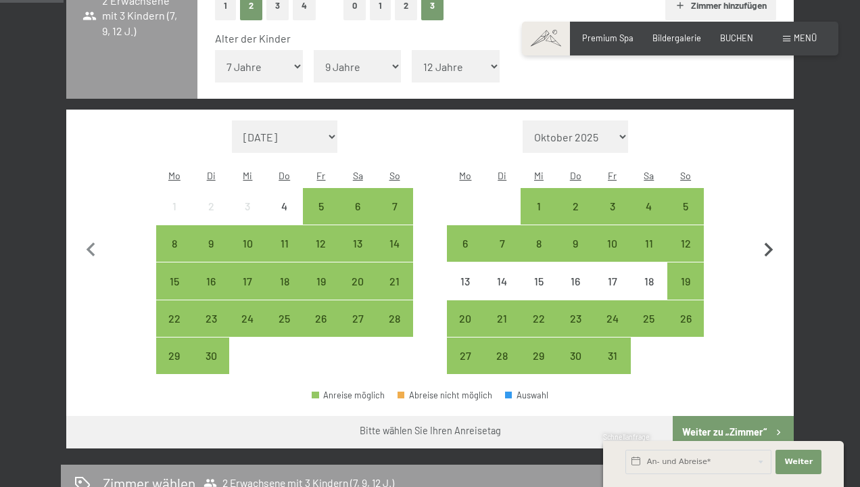
click at [770, 243] on icon "button" at bounding box center [769, 250] width 9 height 14
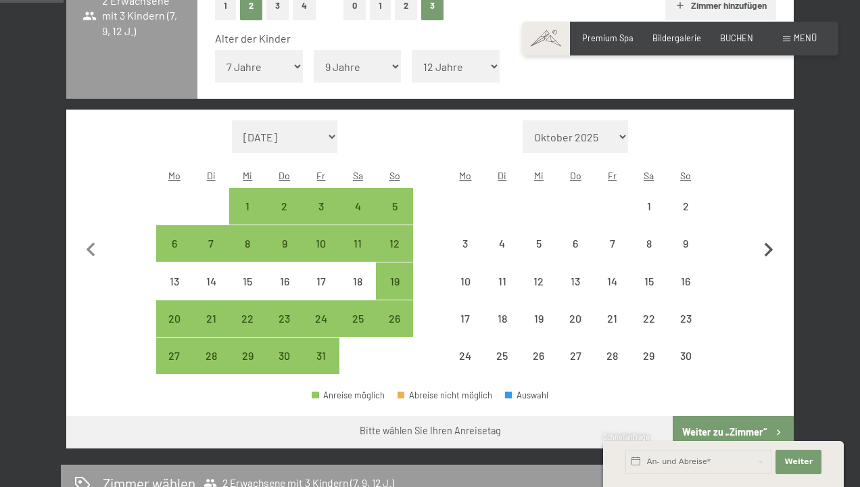
select select "[DATE]"
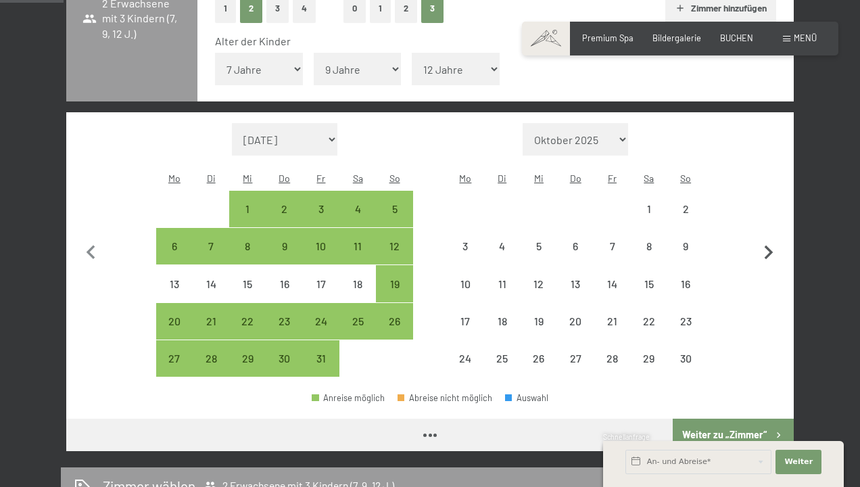
select select "[DATE]"
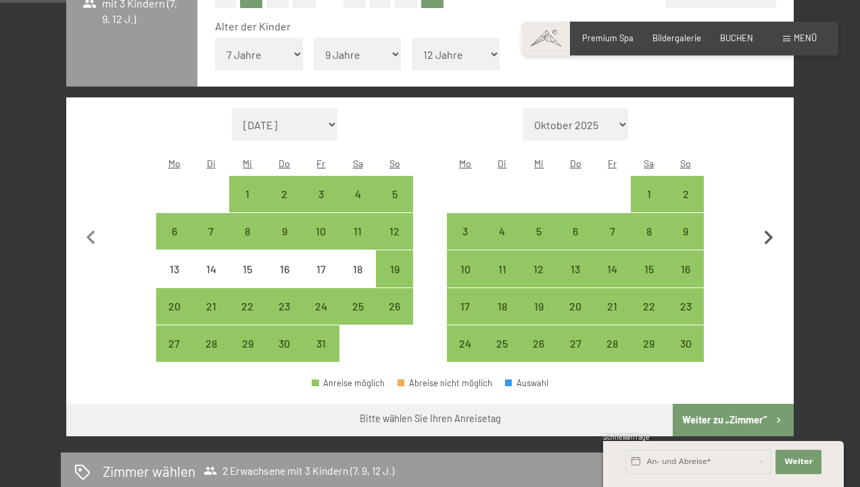
scroll to position [358, 0]
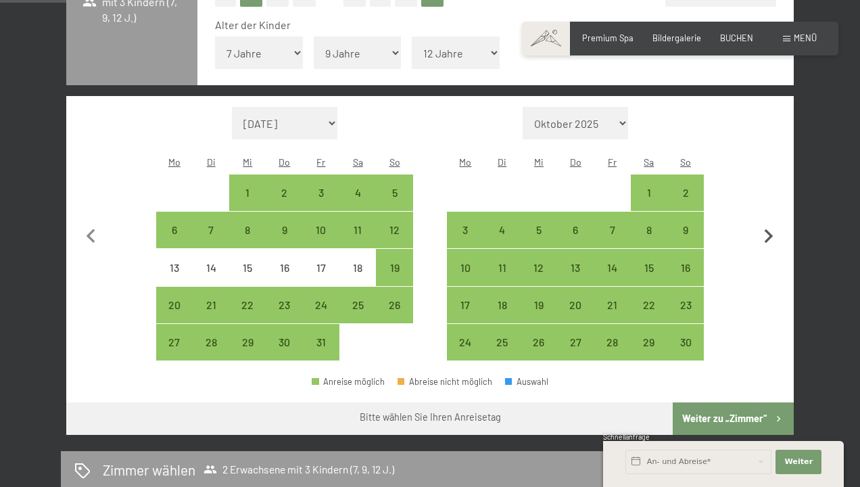
click at [770, 229] on icon "button" at bounding box center [769, 236] width 9 height 14
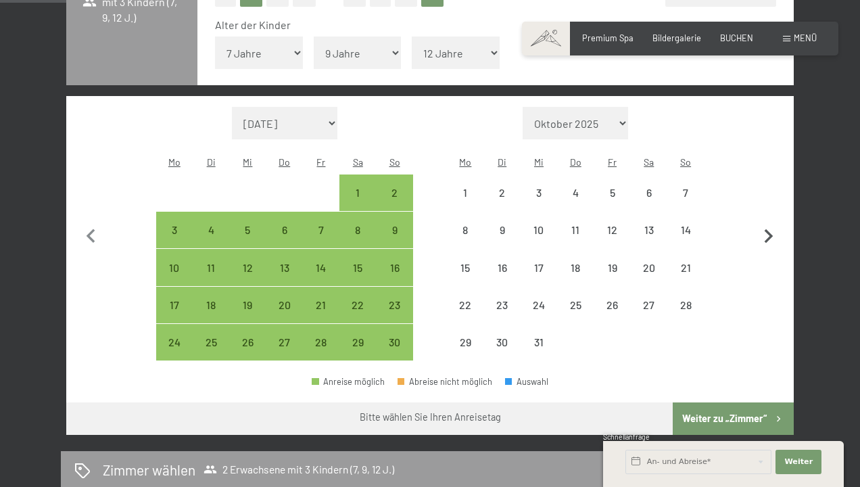
select select "[DATE]"
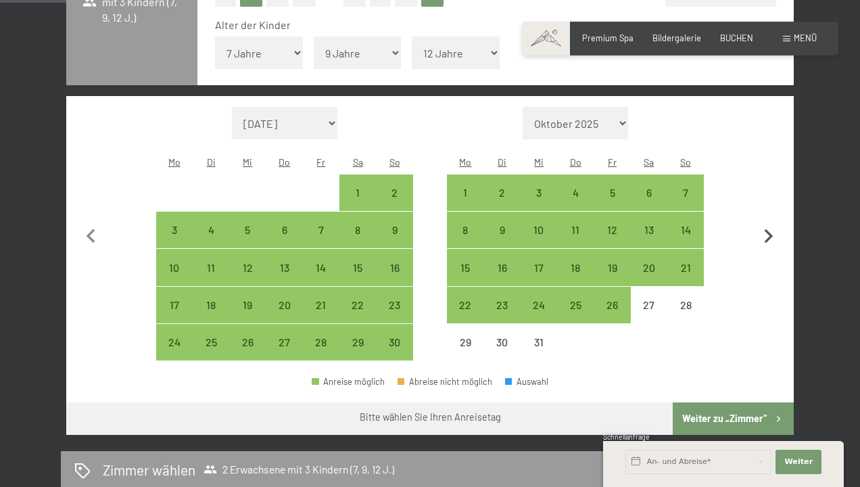
click at [769, 229] on icon "button" at bounding box center [769, 236] width 9 height 14
select select "[DATE]"
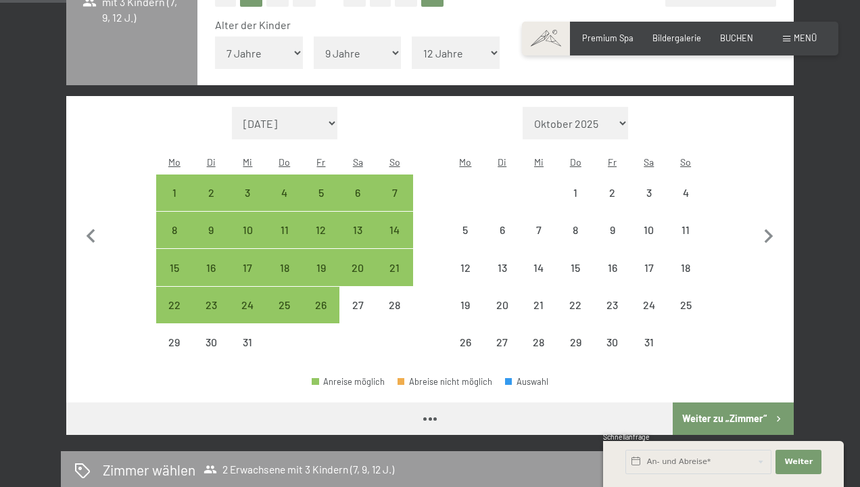
select select "[DATE]"
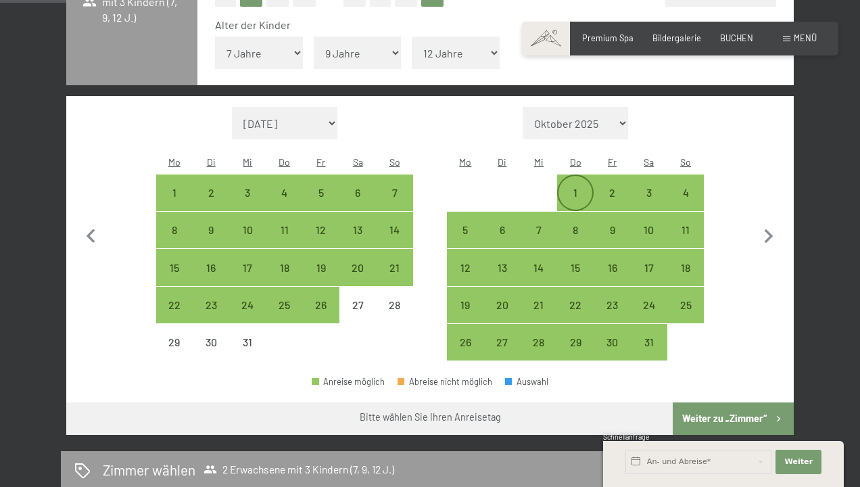
click at [576, 187] on div "1" at bounding box center [576, 204] width 34 height 34
select select "[DATE]"
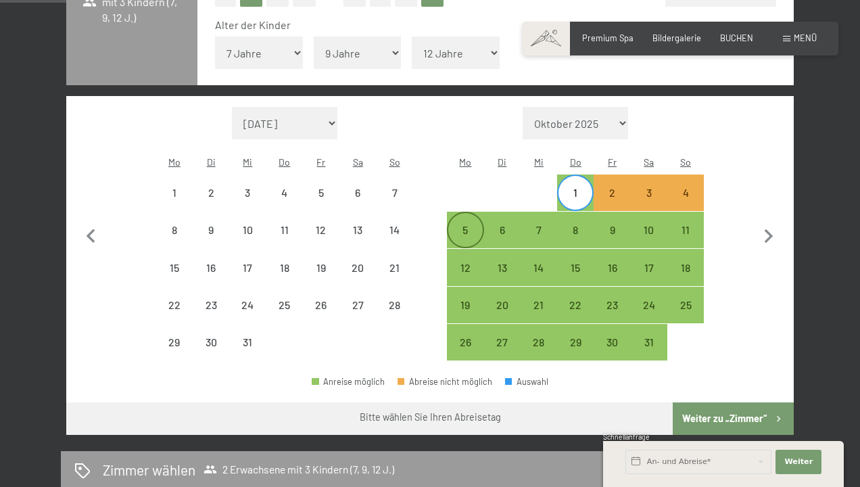
click at [469, 225] on div "5" at bounding box center [465, 242] width 34 height 34
select select "[DATE]"
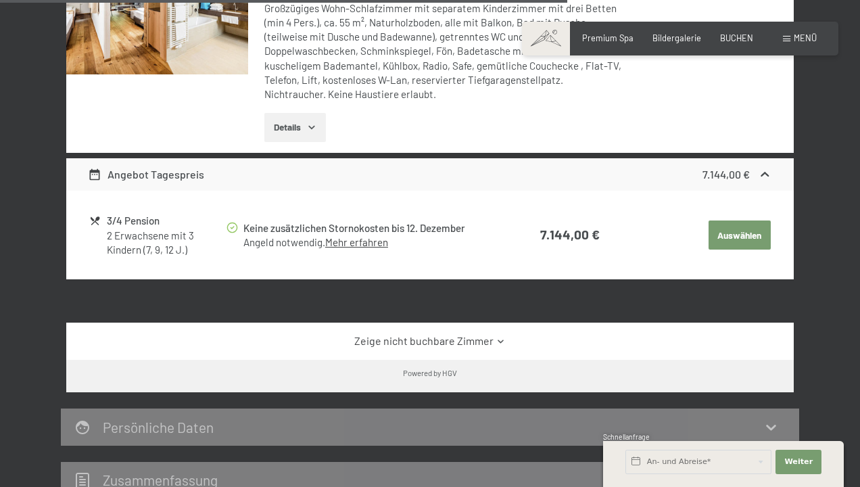
scroll to position [1356, 0]
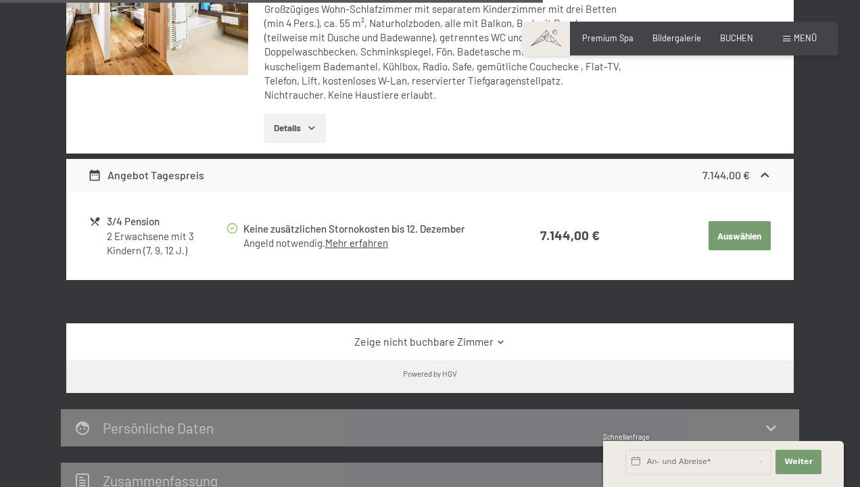
click at [496, 337] on icon at bounding box center [501, 342] width 10 height 10
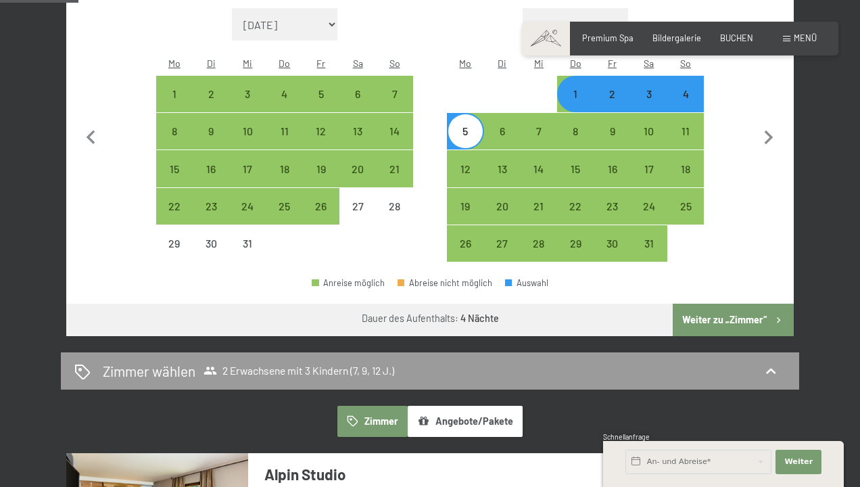
scroll to position [457, 0]
click at [484, 406] on button "Angebote/Pakete" at bounding box center [465, 421] width 115 height 31
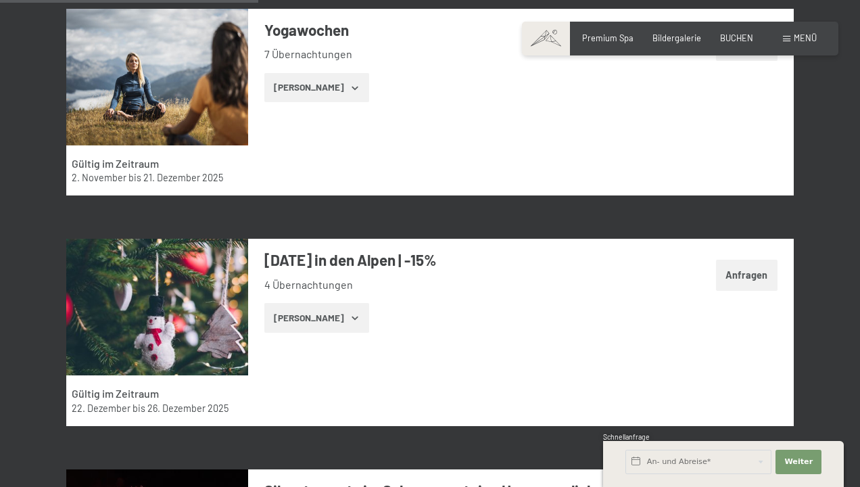
scroll to position [1476, 0]
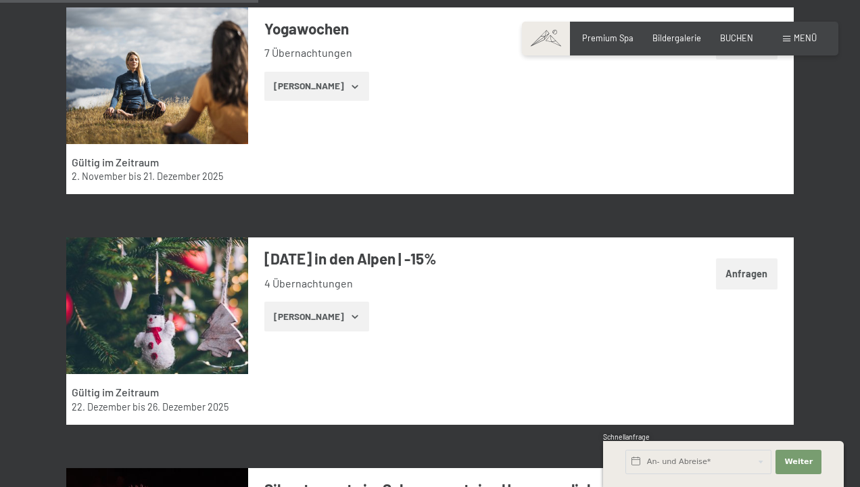
click at [341, 276] on span "Einwilligung Marketing*" at bounding box center [355, 282] width 112 height 14
click at [292, 276] on input "Einwilligung Marketing*" at bounding box center [286, 282] width 14 height 14
click at [318, 276] on span "Einwilligung Marketing*" at bounding box center [355, 282] width 112 height 14
click at [292, 276] on input "Einwilligung Marketing*" at bounding box center [286, 282] width 14 height 14
checkbox input "false"
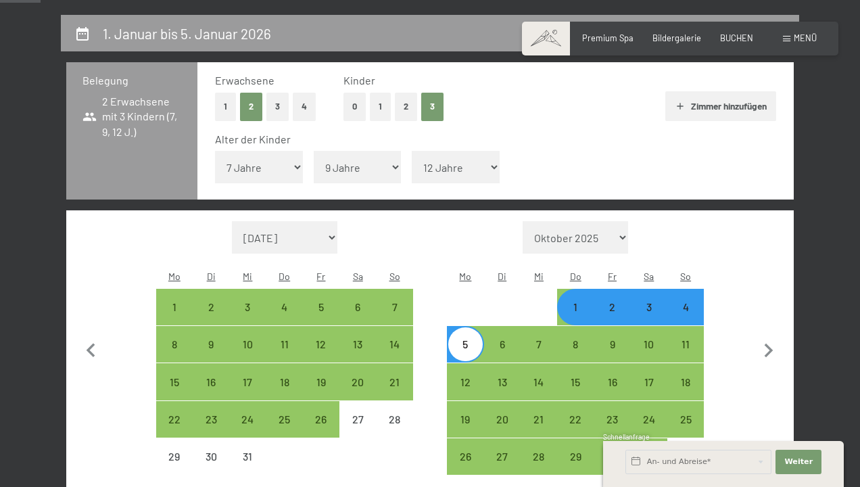
scroll to position [269, 0]
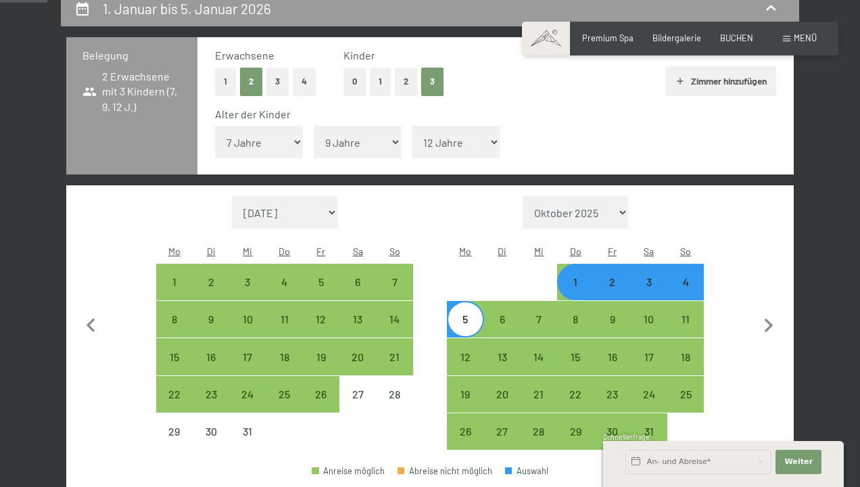
click at [571, 277] on div "1" at bounding box center [576, 294] width 34 height 34
select select "[DATE]"
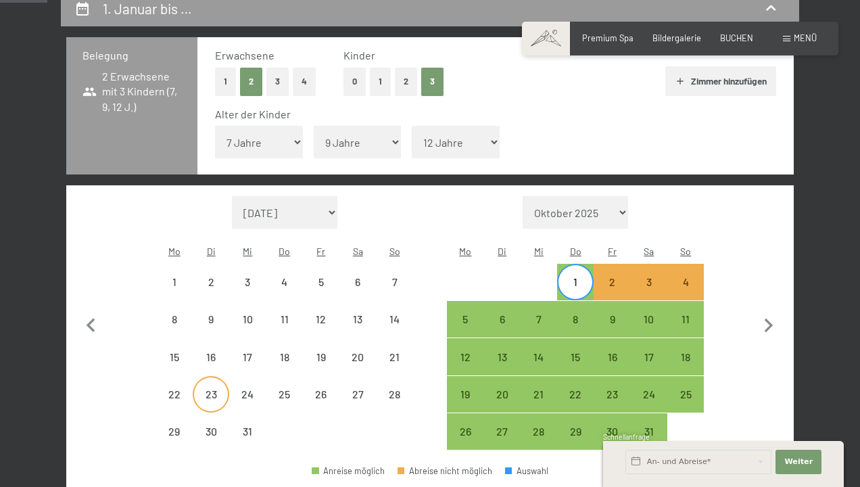
click at [216, 389] on div "23" at bounding box center [211, 406] width 34 height 34
select select "[DATE]"
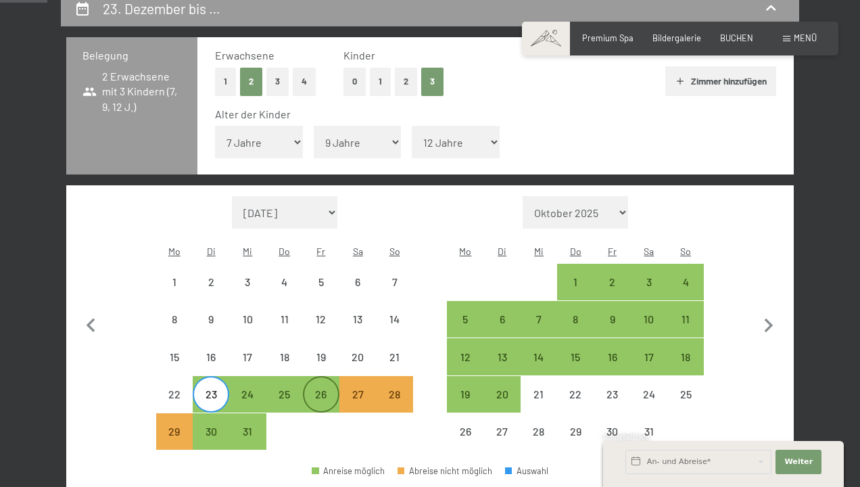
click at [321, 389] on div "26" at bounding box center [321, 406] width 34 height 34
select select "[DATE]"
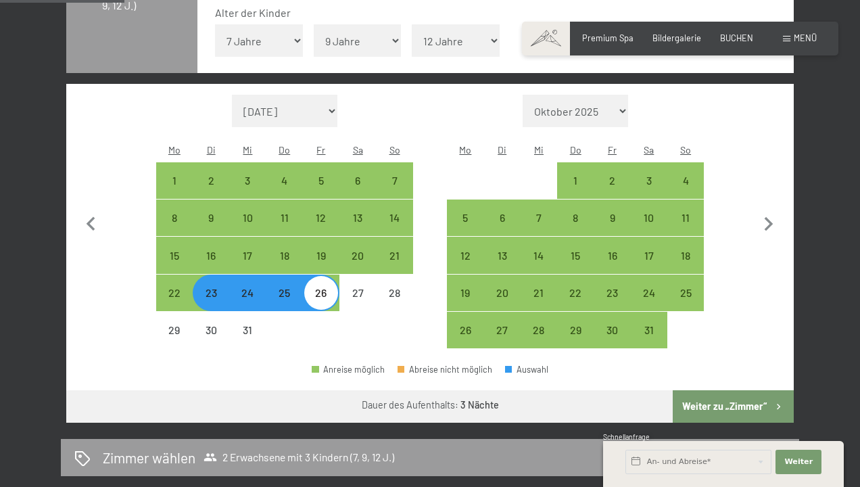
scroll to position [371, 0]
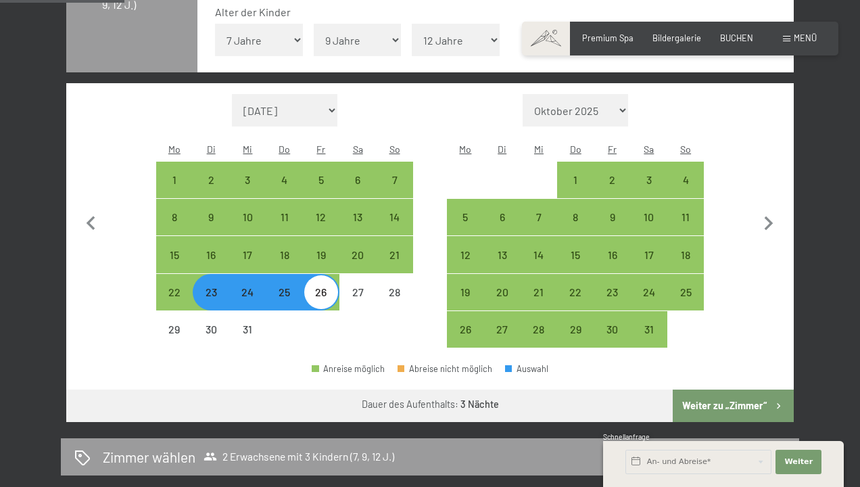
click at [724, 390] on button "Weiter zu „Zimmer“" at bounding box center [733, 406] width 121 height 32
select select "[DATE]"
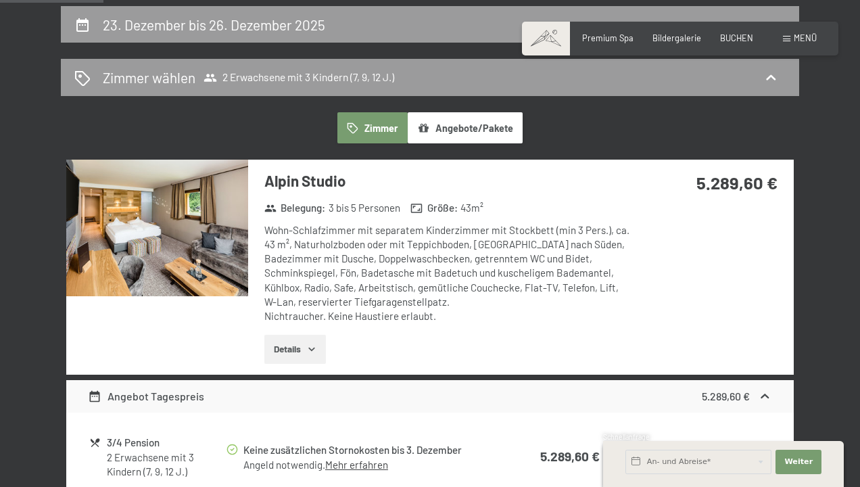
scroll to position [252, 0]
click at [469, 126] on button "Angebote/Pakete" at bounding box center [465, 127] width 115 height 31
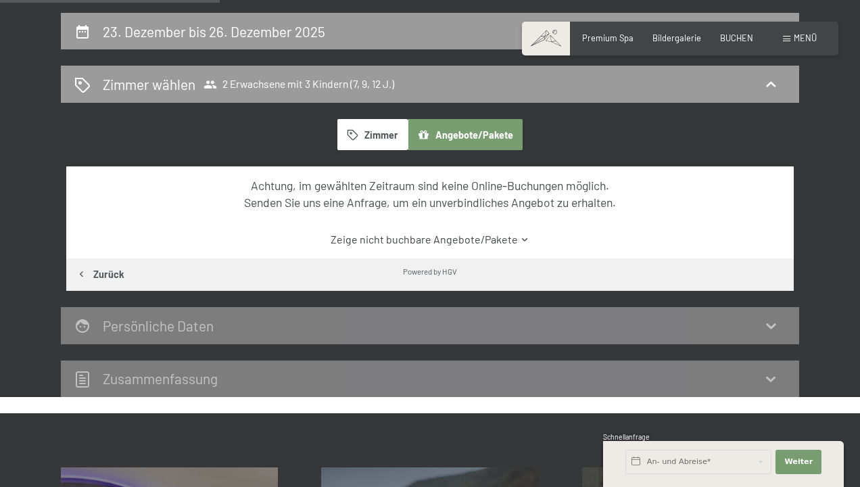
scroll to position [241, 0]
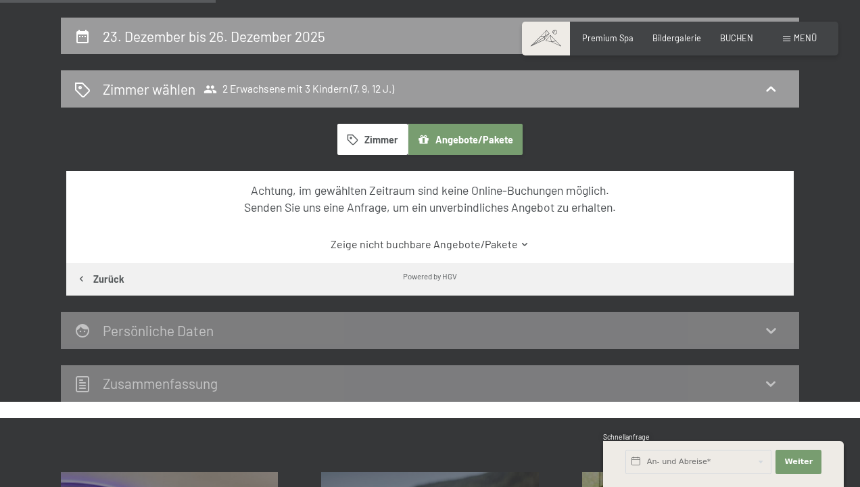
click at [383, 136] on button "Zimmer" at bounding box center [373, 139] width 70 height 31
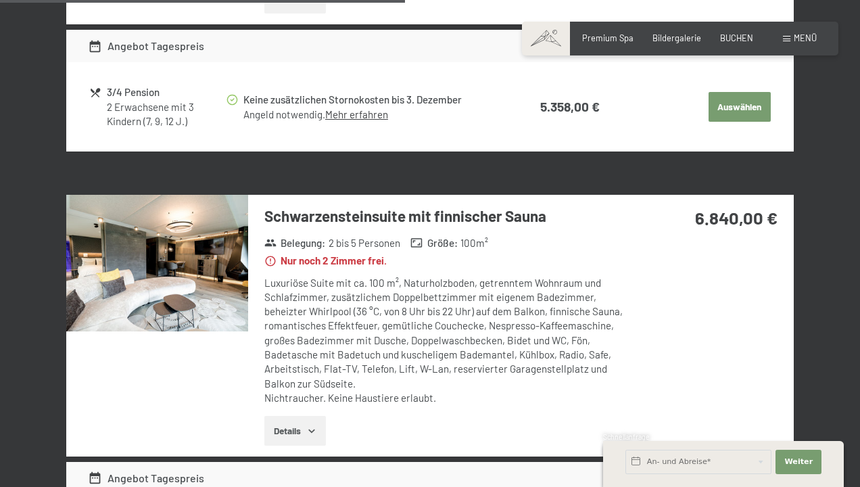
scroll to position [988, 0]
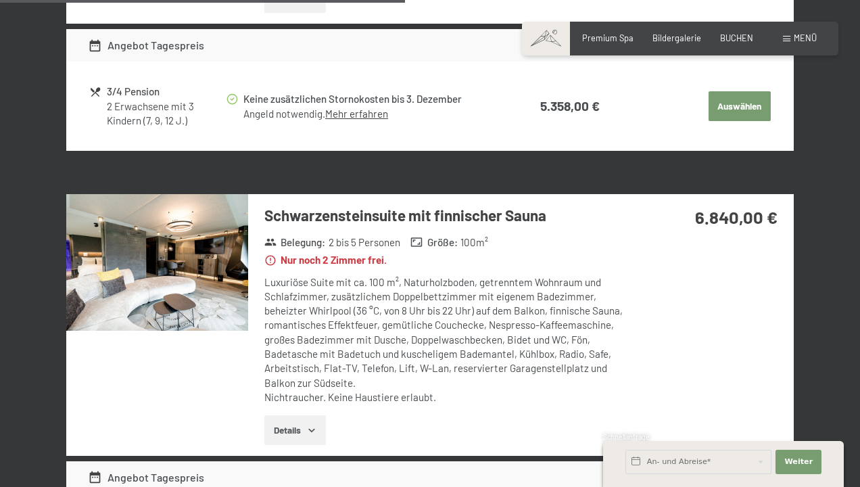
click at [306, 417] on button "Details" at bounding box center [295, 430] width 62 height 30
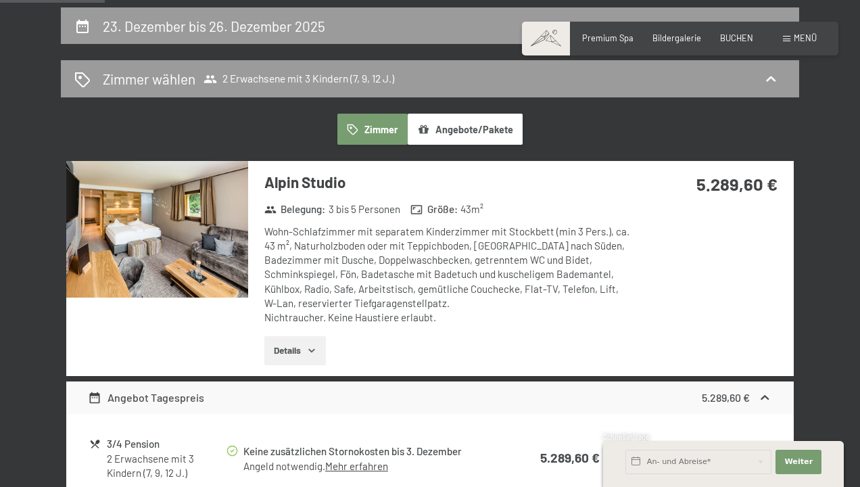
scroll to position [248, 0]
